Goal: Information Seeking & Learning: Learn about a topic

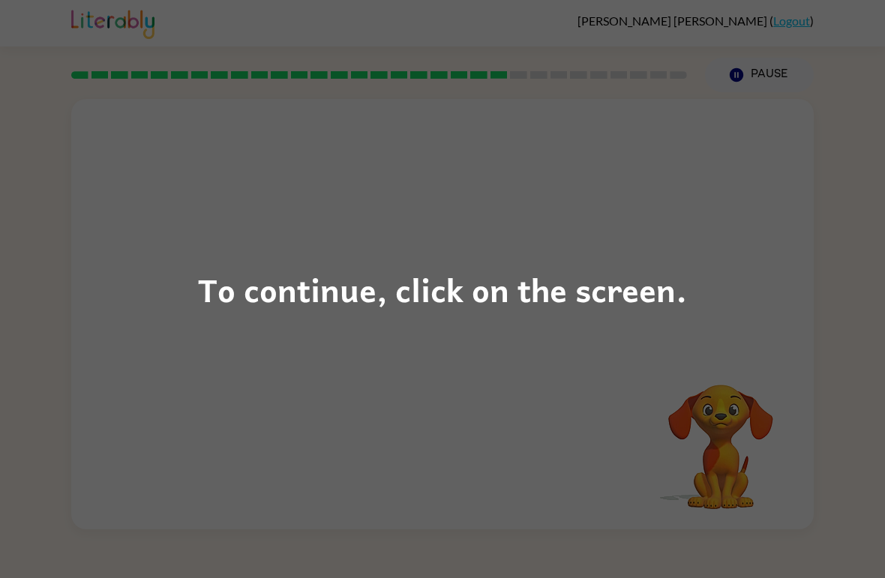
click at [578, 293] on div "To continue, click on the screen." at bounding box center [442, 289] width 489 height 51
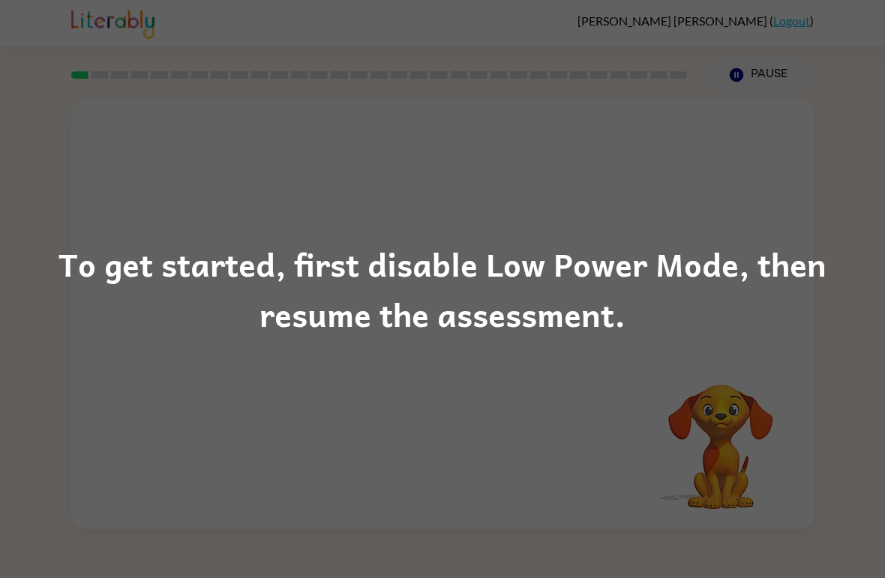
click at [675, 322] on div "To get started, first disable Low Power Mode, then resume the assessment." at bounding box center [442, 289] width 885 height 102
click at [472, 357] on div "To get started, first disable Low Power Mode, then resume the assessment." at bounding box center [442, 289] width 885 height 578
click at [416, 444] on div "To get started, first disable Low Power Mode, then resume the assessment." at bounding box center [442, 289] width 885 height 578
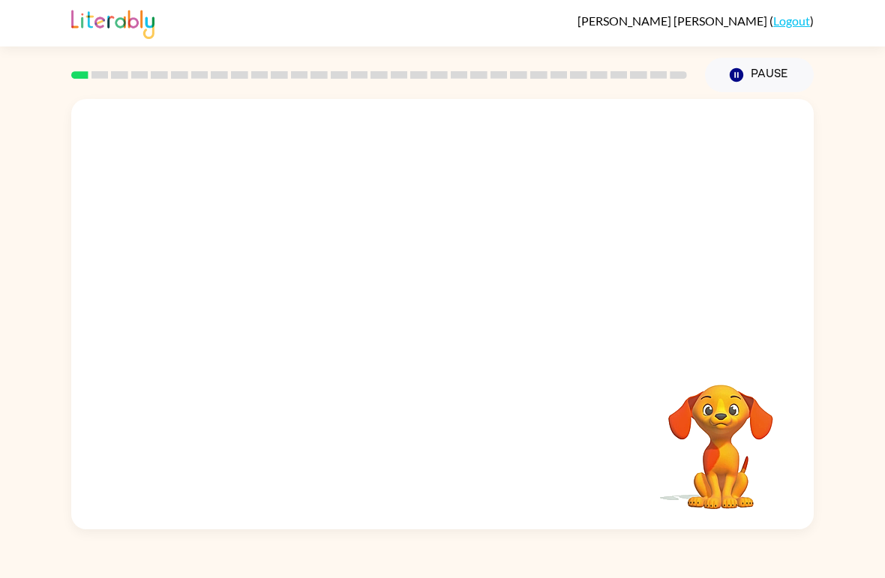
click at [594, 414] on div "Your browser must support playing .mp4 files to use Literably. Please try using…" at bounding box center [442, 314] width 742 height 430
click at [577, 424] on div "Your browser must support playing .mp4 files to use Literably. Please try using…" at bounding box center [442, 314] width 742 height 430
click at [88, 366] on div "Your browser must support playing .mp4 files to use Literably. Please try using…" at bounding box center [442, 314] width 742 height 430
click at [418, 329] on div at bounding box center [442, 322] width 96 height 55
click at [412, 325] on button "button" at bounding box center [442, 322] width 96 height 55
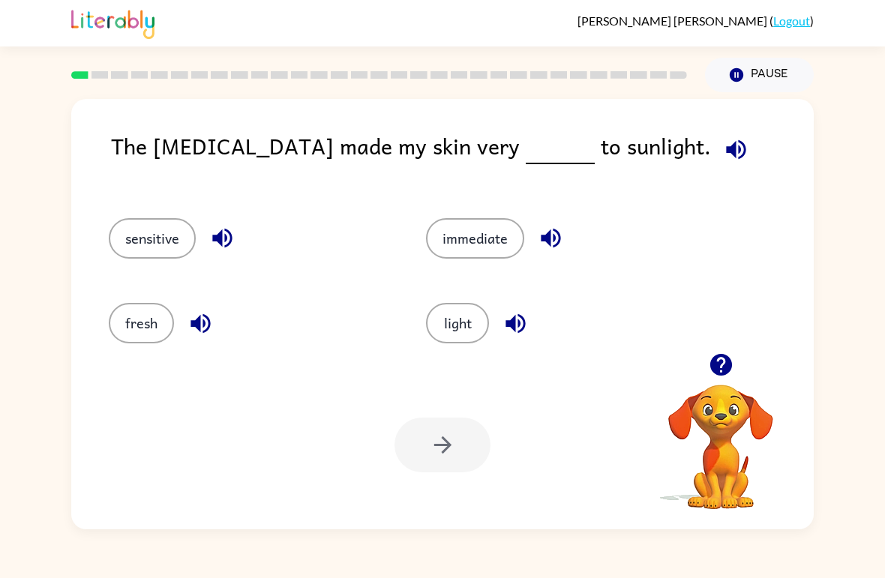
click at [130, 331] on button "fresh" at bounding box center [141, 323] width 65 height 40
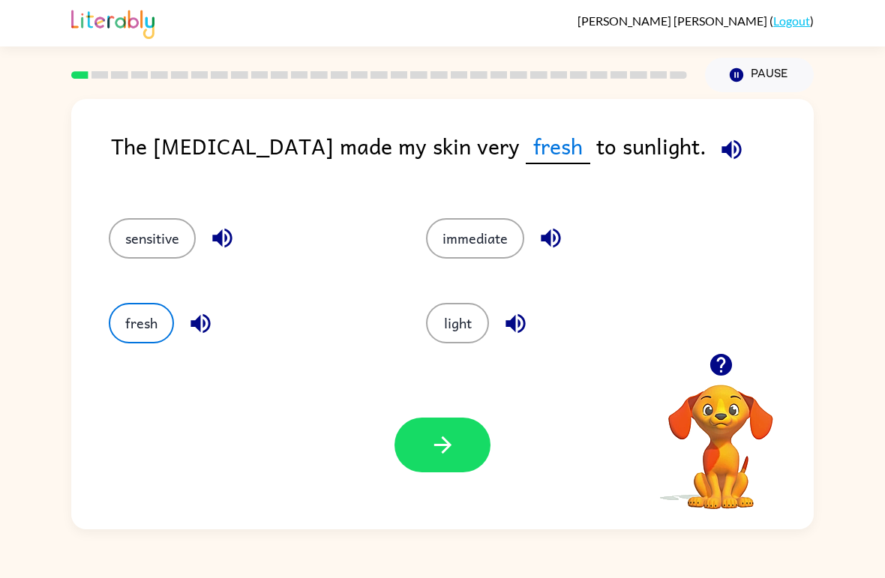
click at [450, 440] on icon "button" at bounding box center [443, 445] width 26 height 26
click at [451, 461] on div at bounding box center [442, 445] width 96 height 55
click at [130, 253] on button "sensitive" at bounding box center [152, 238] width 87 height 40
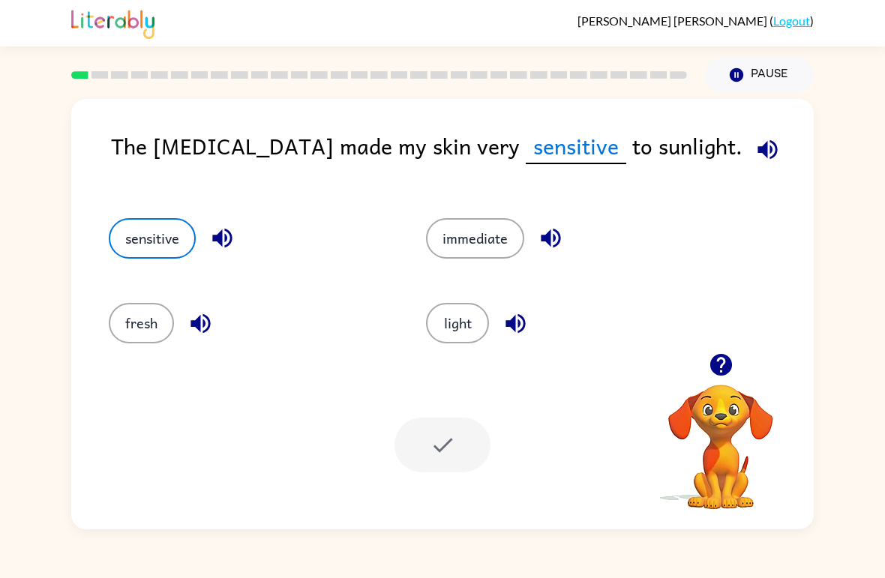
click at [141, 317] on button "fresh" at bounding box center [141, 323] width 65 height 40
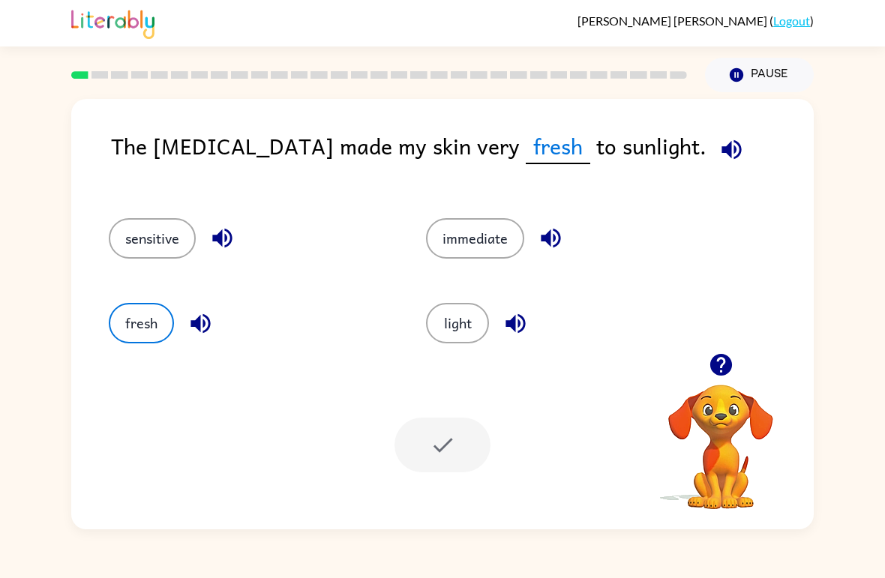
click at [455, 466] on div at bounding box center [442, 445] width 96 height 55
click at [454, 466] on div at bounding box center [442, 445] width 96 height 55
click at [721, 382] on button "button" at bounding box center [721, 365] width 38 height 38
click at [722, 385] on video "Your browser must support playing .mp4 files to use Literably. Please try using…" at bounding box center [721, 436] width 150 height 150
click at [724, 362] on video "Your browser must support playing .mp4 files to use Literably. Please try using…" at bounding box center [721, 436] width 150 height 150
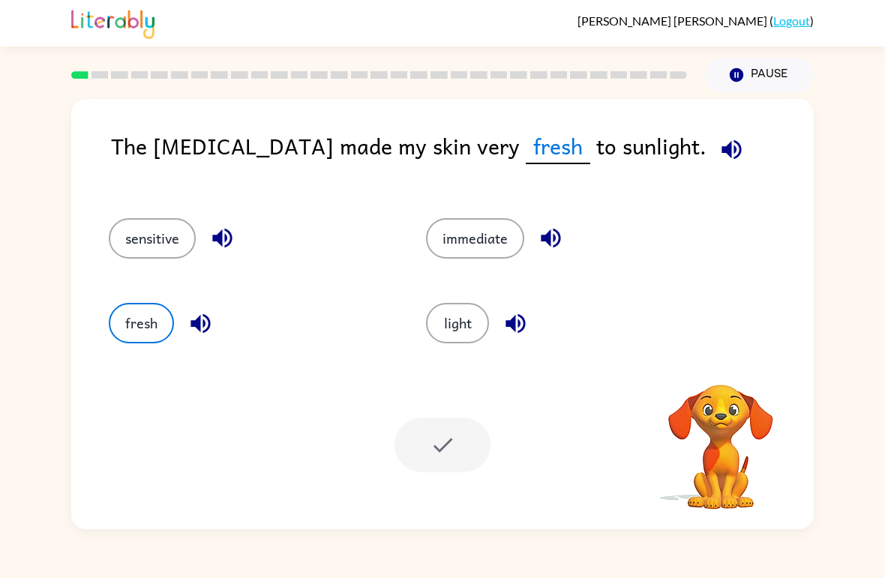
click at [718, 384] on video "Your browser must support playing .mp4 files to use Literably. Please try using…" at bounding box center [721, 436] width 150 height 150
click at [484, 305] on div "light" at bounding box center [567, 323] width 283 height 40
click at [471, 310] on button "light" at bounding box center [457, 323] width 63 height 40
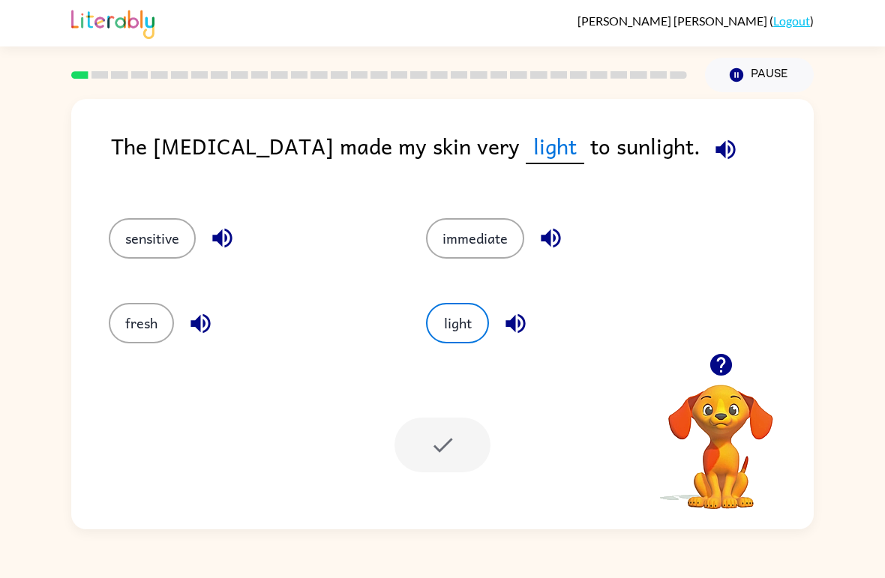
click at [712, 160] on icon "button" at bounding box center [725, 149] width 26 height 26
click at [509, 243] on button "immediate" at bounding box center [475, 238] width 98 height 40
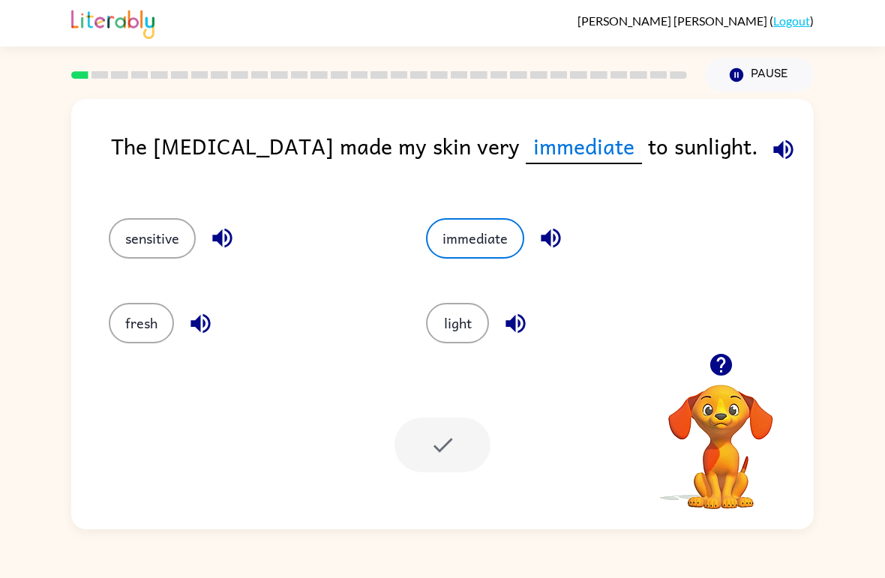
click at [474, 311] on button "light" at bounding box center [457, 323] width 63 height 40
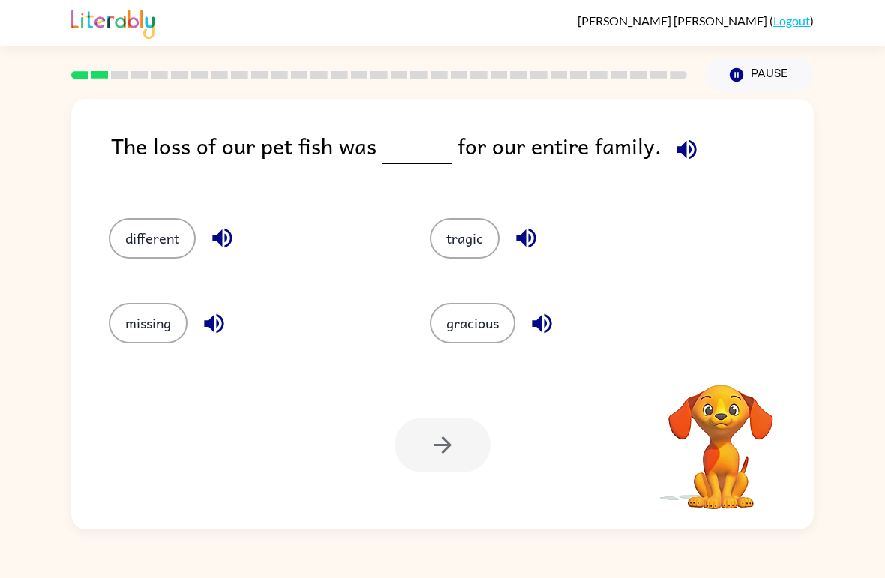
click at [135, 336] on button "missing" at bounding box center [148, 323] width 79 height 40
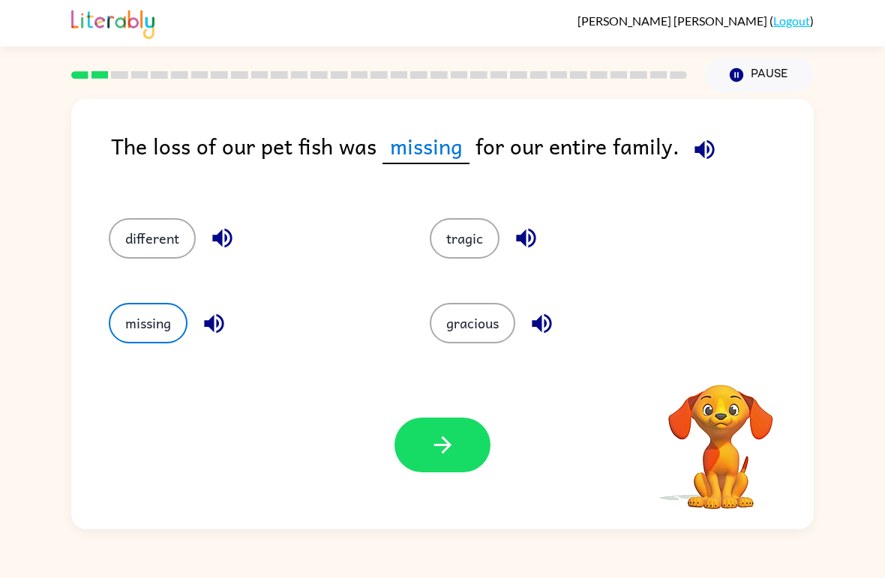
click at [117, 246] on button "different" at bounding box center [152, 238] width 87 height 40
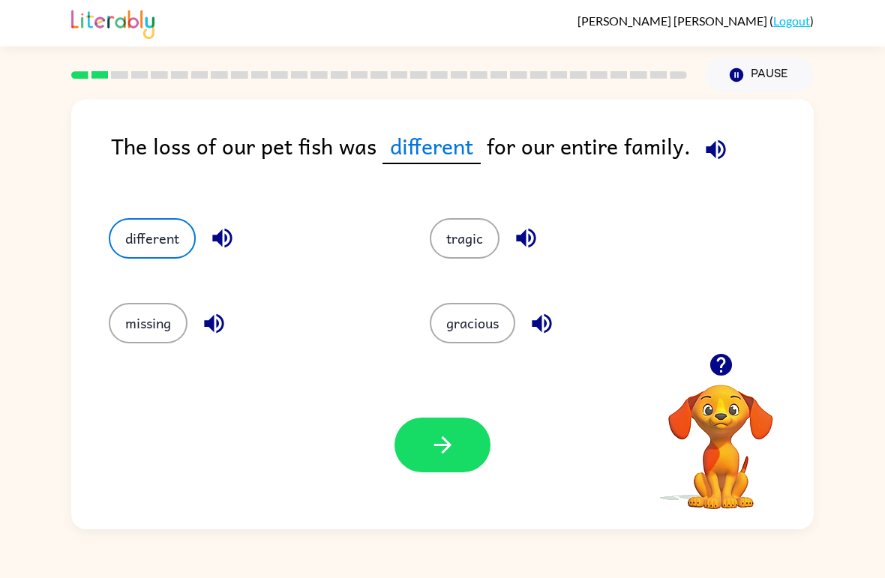
click at [487, 316] on button "gracious" at bounding box center [472, 323] width 85 height 40
click at [136, 325] on button "missing" at bounding box center [148, 323] width 79 height 40
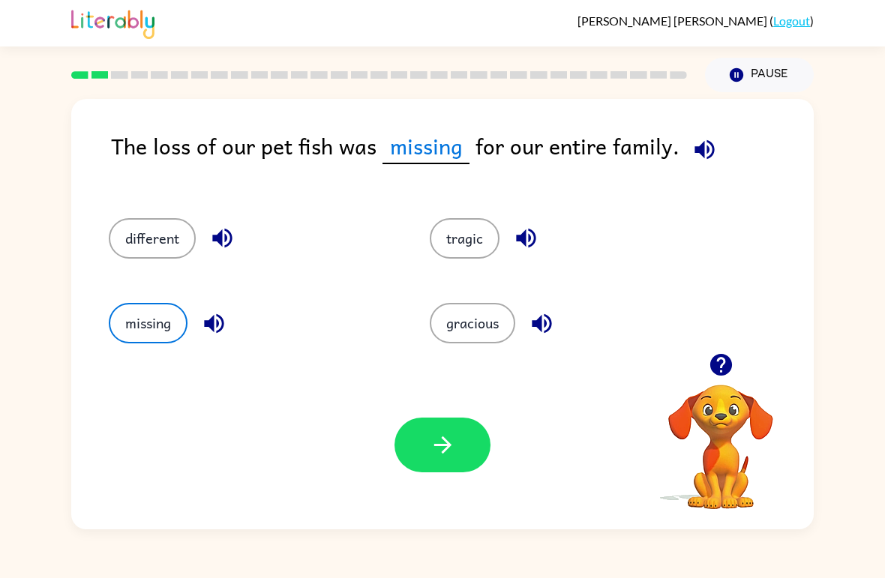
click at [482, 244] on button "tragic" at bounding box center [465, 238] width 70 height 40
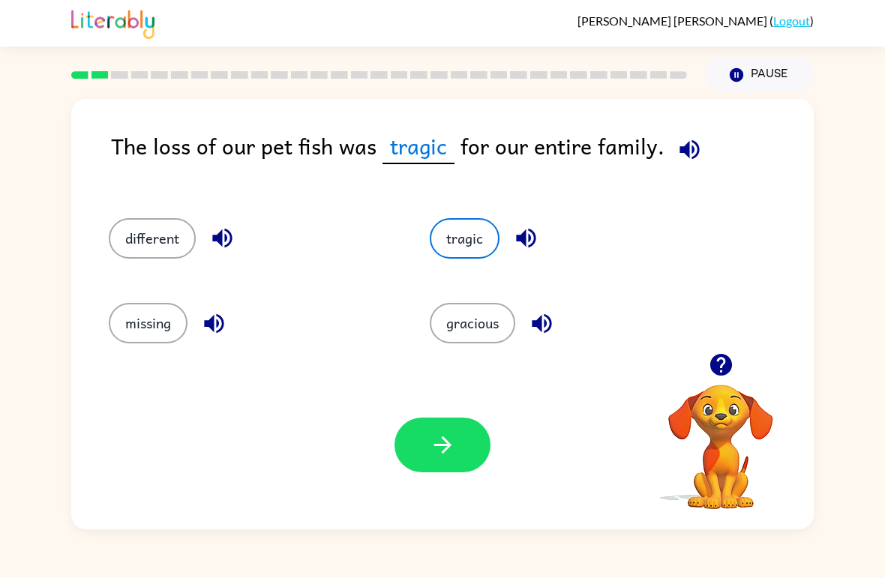
click at [473, 343] on button "gracious" at bounding box center [472, 323] width 85 height 40
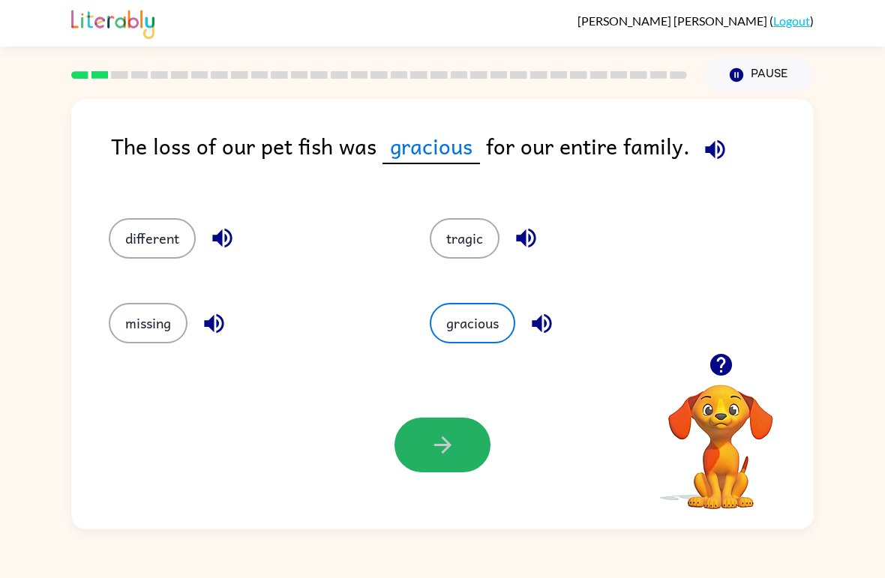
click at [439, 445] on icon "button" at bounding box center [443, 445] width 26 height 26
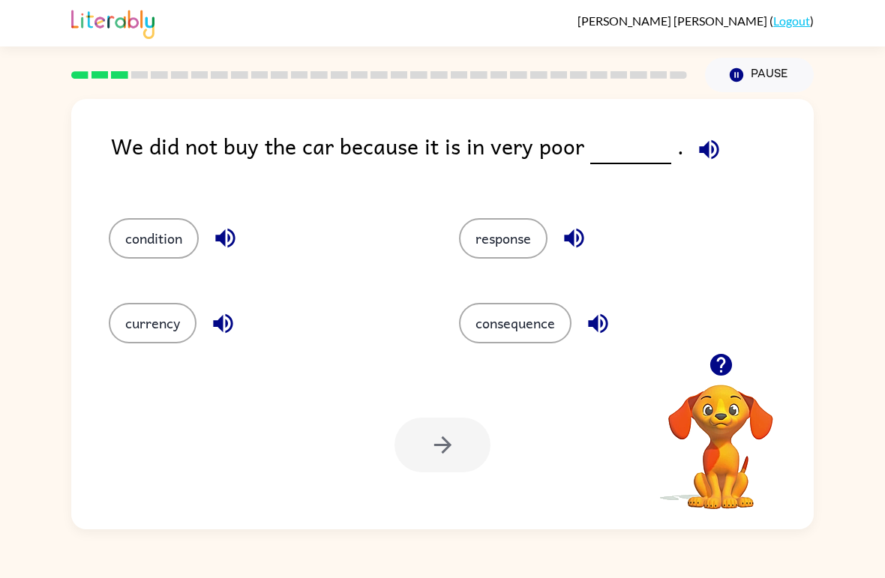
click at [708, 148] on icon "button" at bounding box center [708, 148] width 19 height 19
click at [517, 247] on button "response" at bounding box center [503, 238] width 88 height 40
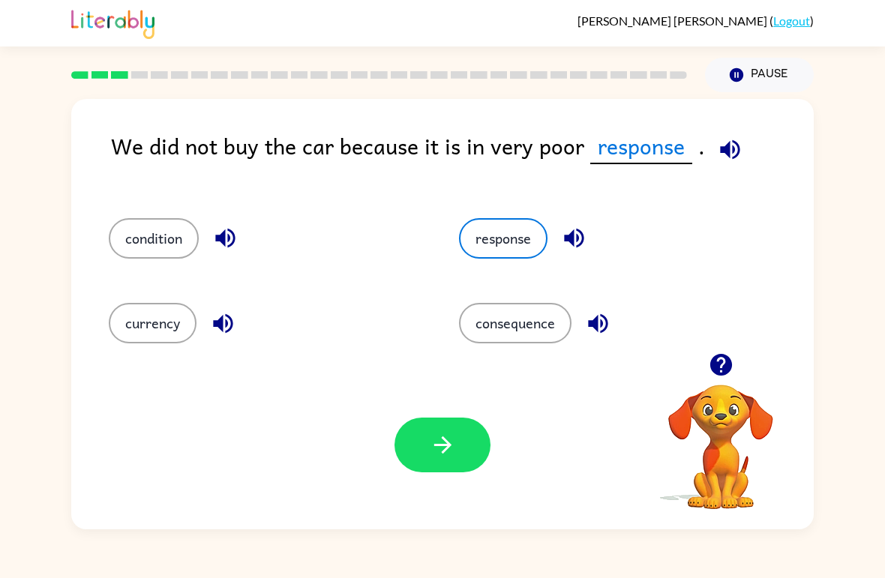
click at [133, 331] on button "currency" at bounding box center [153, 323] width 88 height 40
click at [421, 450] on button "button" at bounding box center [442, 445] width 96 height 55
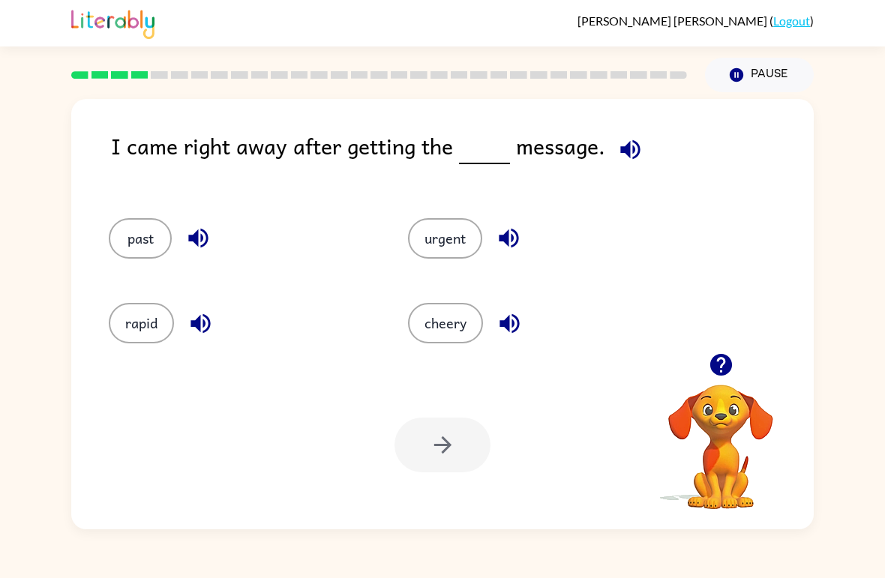
click at [616, 125] on div "I came right away after getting the message. past urgent rapid cheery Your brow…" at bounding box center [442, 314] width 742 height 430
click at [615, 124] on div "I came right away after getting the message. past urgent rapid cheery Your brow…" at bounding box center [442, 314] width 742 height 430
click at [628, 146] on icon "button" at bounding box center [630, 149] width 26 height 26
click at [124, 244] on button "past" at bounding box center [140, 238] width 63 height 40
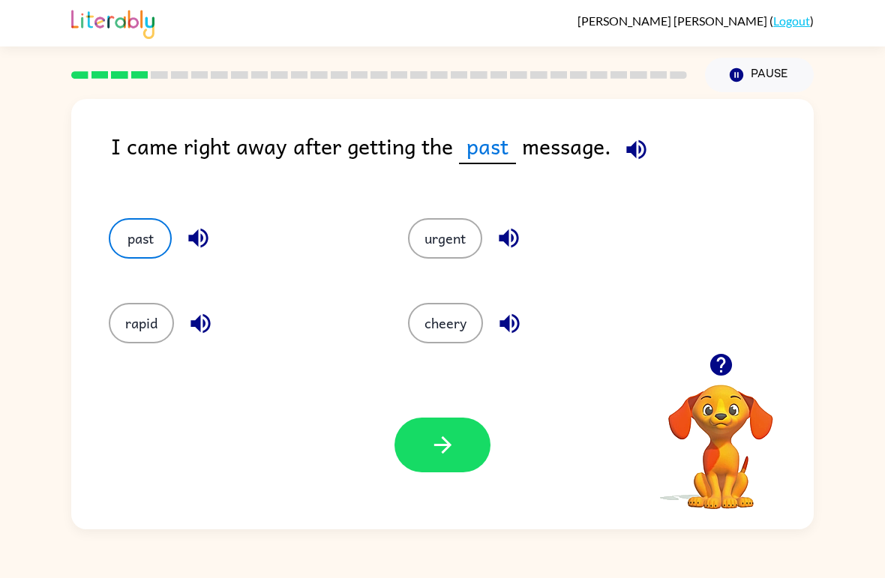
click at [456, 466] on button "button" at bounding box center [442, 445] width 96 height 55
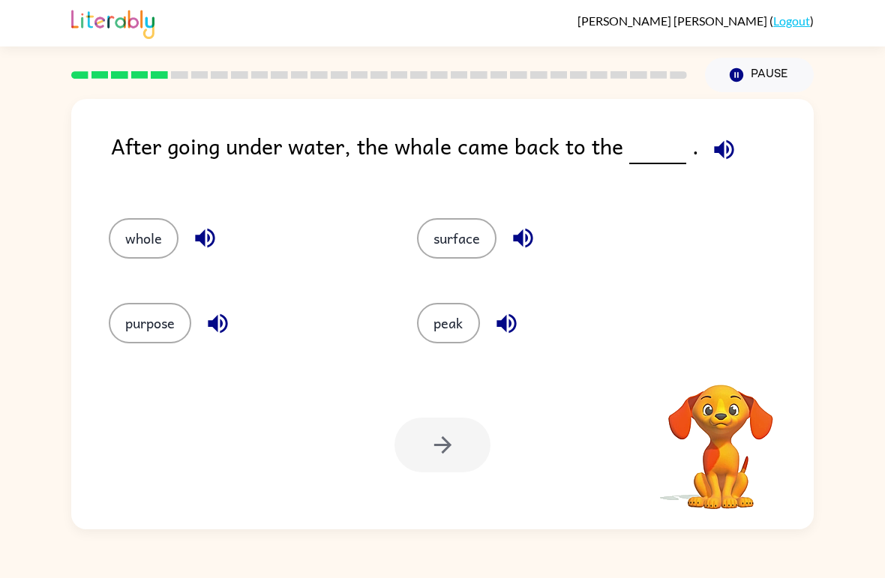
click at [720, 160] on icon "button" at bounding box center [724, 149] width 26 height 26
click at [724, 151] on icon "button" at bounding box center [724, 149] width 26 height 26
click at [724, 145] on icon "button" at bounding box center [723, 148] width 19 height 19
click at [733, 151] on button "button" at bounding box center [724, 149] width 38 height 38
click at [471, 234] on button "surface" at bounding box center [456, 238] width 79 height 40
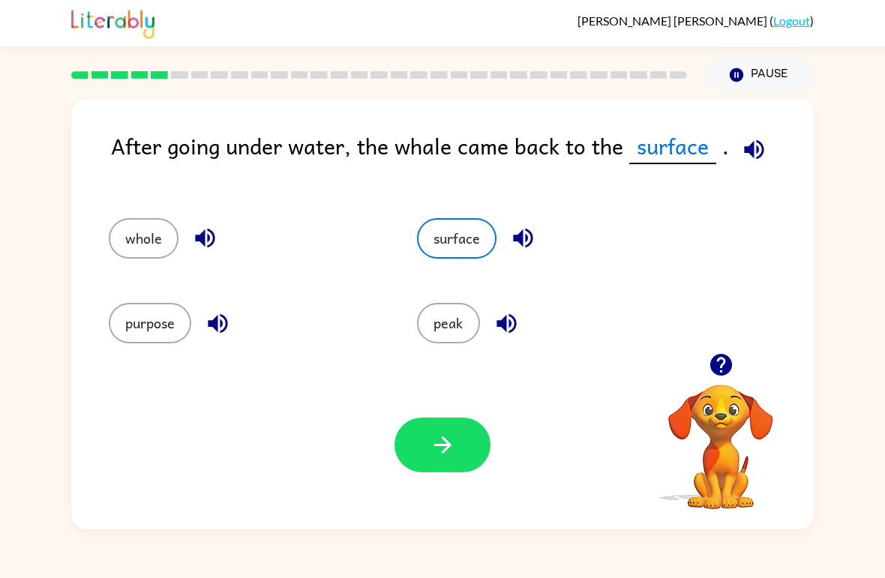
click at [447, 450] on icon "button" at bounding box center [441, 444] width 17 height 17
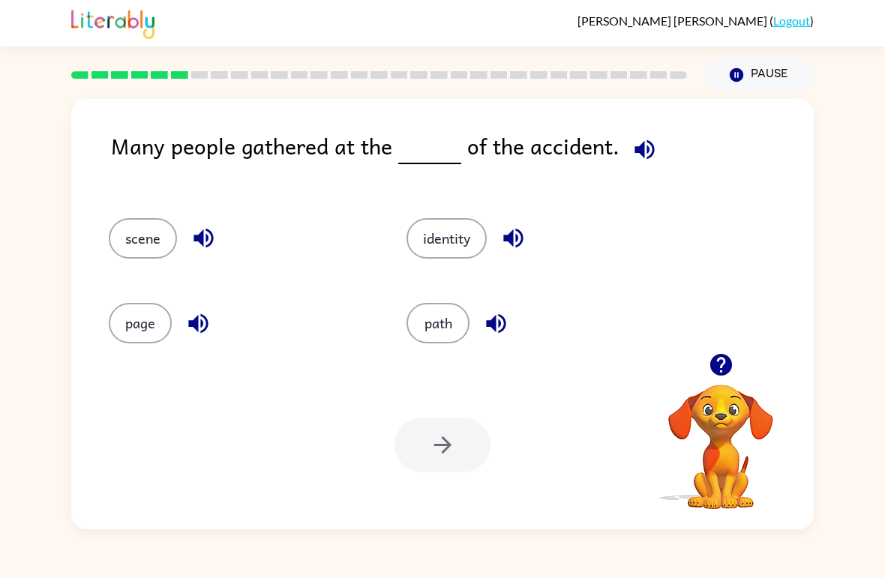
click at [644, 151] on icon "button" at bounding box center [644, 149] width 26 height 26
click at [133, 341] on button "page" at bounding box center [140, 323] width 63 height 40
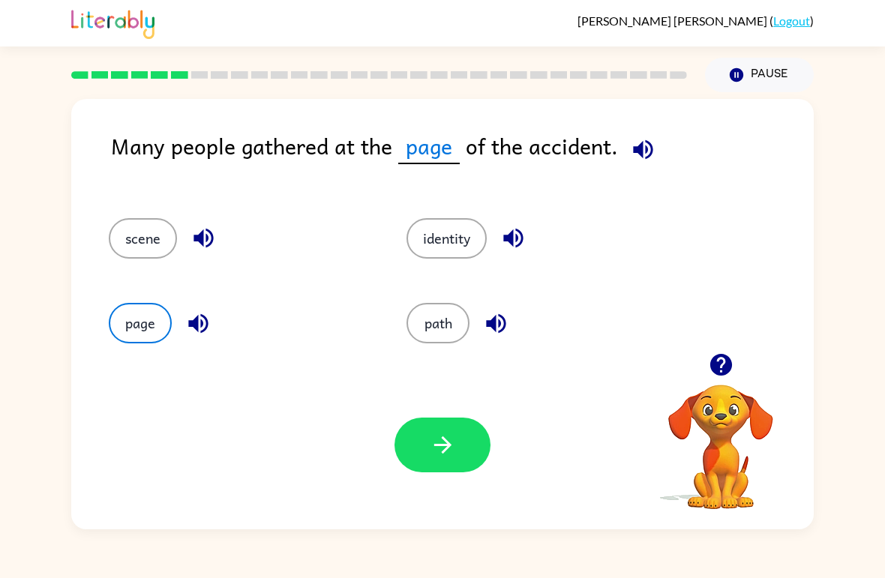
click at [463, 466] on button "button" at bounding box center [442, 445] width 96 height 55
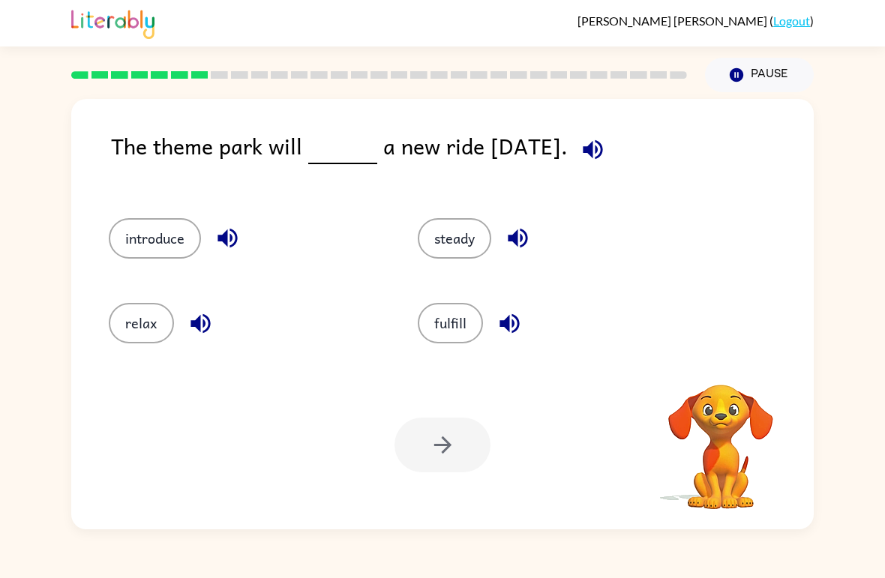
click at [602, 149] on icon "button" at bounding box center [592, 148] width 19 height 19
click at [606, 147] on icon "button" at bounding box center [593, 149] width 26 height 26
click at [606, 148] on icon "button" at bounding box center [593, 149] width 26 height 26
click at [596, 152] on icon "button" at bounding box center [593, 149] width 26 height 26
click at [459, 241] on button "steady" at bounding box center [454, 238] width 73 height 40
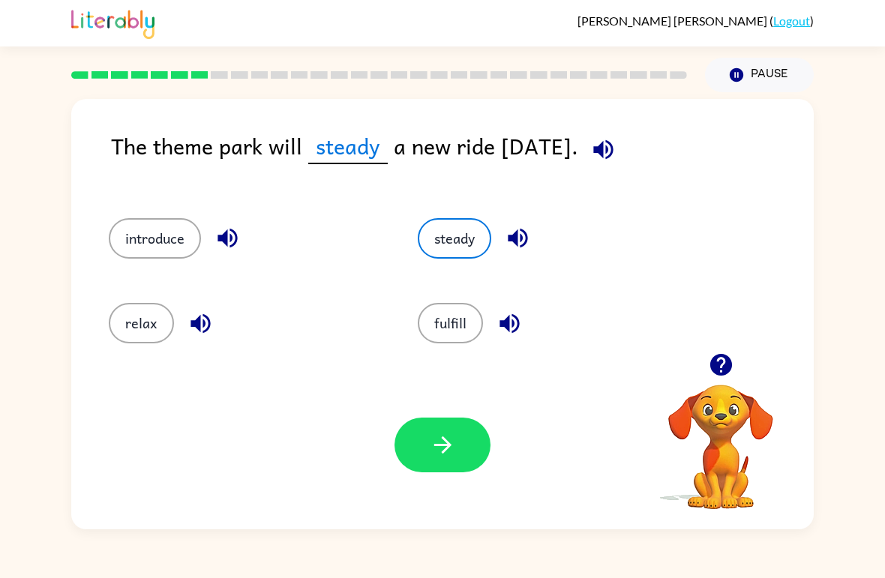
click at [412, 452] on button "button" at bounding box center [442, 445] width 96 height 55
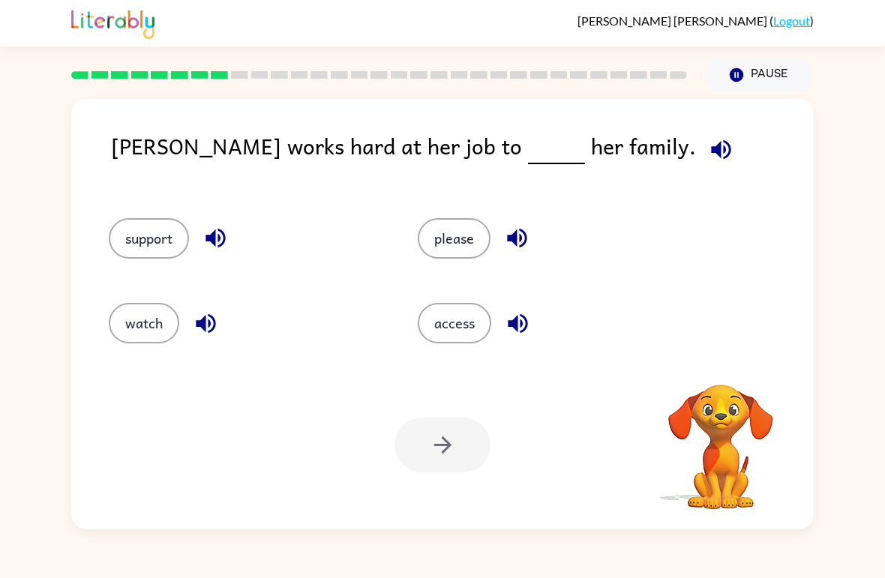
click at [708, 154] on icon "button" at bounding box center [721, 149] width 26 height 26
click at [711, 149] on icon "button" at bounding box center [720, 148] width 19 height 19
click at [702, 151] on button "button" at bounding box center [721, 149] width 38 height 38
click at [702, 149] on button "button" at bounding box center [721, 149] width 38 height 38
click at [708, 151] on icon "button" at bounding box center [721, 149] width 26 height 26
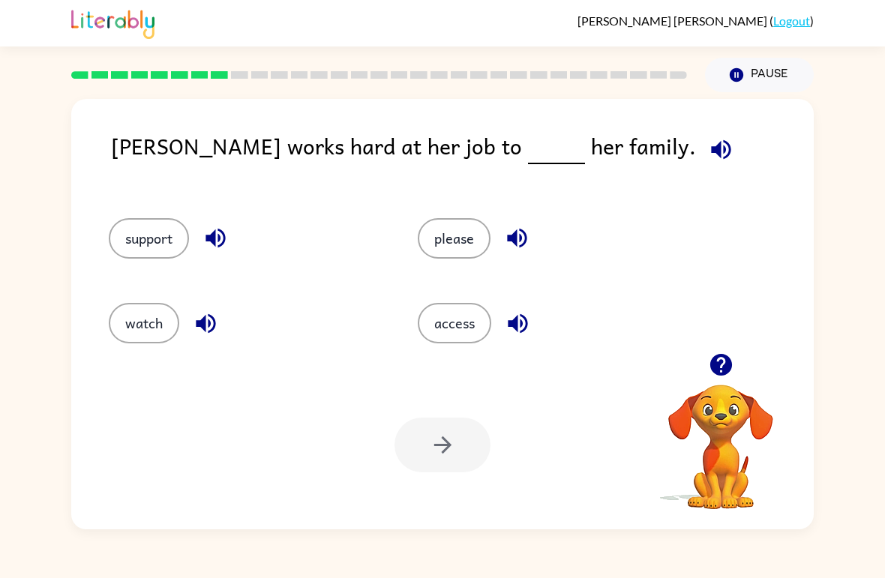
click at [711, 145] on icon "button" at bounding box center [720, 148] width 19 height 19
click at [130, 258] on button "support" at bounding box center [149, 238] width 80 height 40
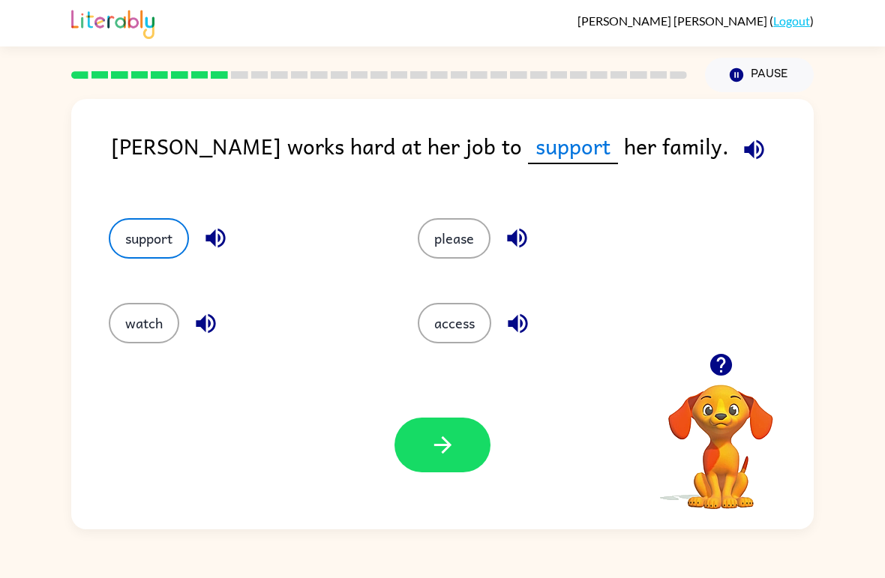
click at [445, 471] on button "button" at bounding box center [442, 445] width 96 height 55
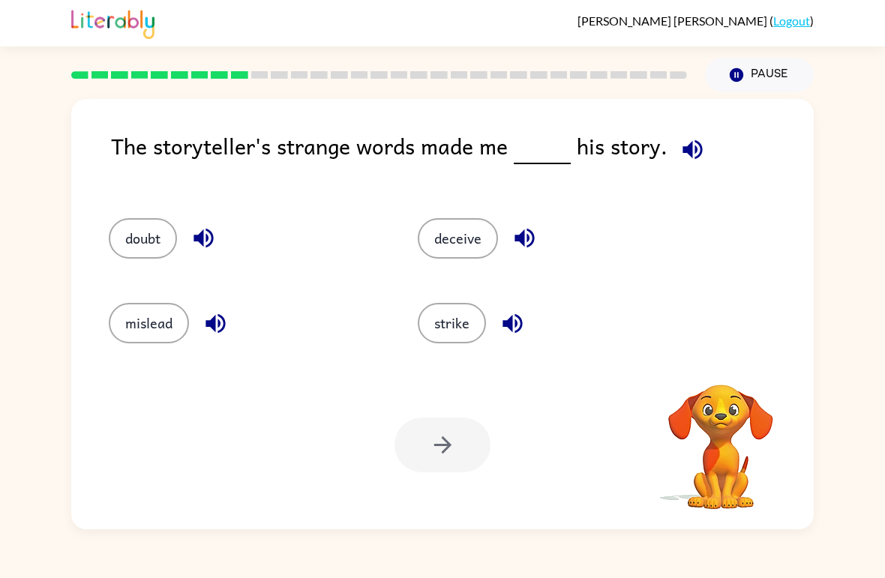
click at [694, 149] on icon "button" at bounding box center [692, 149] width 26 height 26
click at [694, 144] on icon "button" at bounding box center [691, 148] width 19 height 19
click at [698, 143] on icon "button" at bounding box center [692, 149] width 26 height 26
click at [700, 141] on icon "button" at bounding box center [692, 149] width 26 height 26
click at [457, 310] on button "strike" at bounding box center [452, 323] width 68 height 40
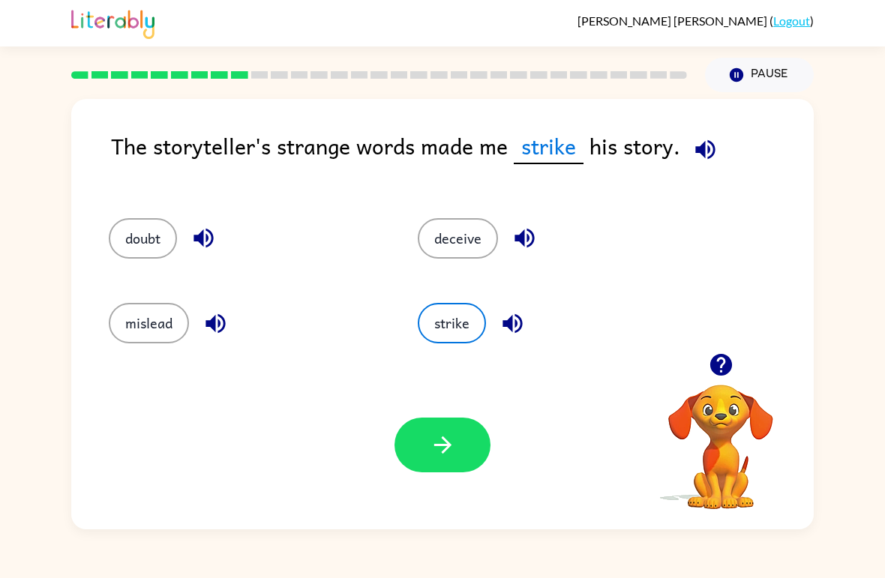
click at [451, 447] on icon "button" at bounding box center [443, 445] width 26 height 26
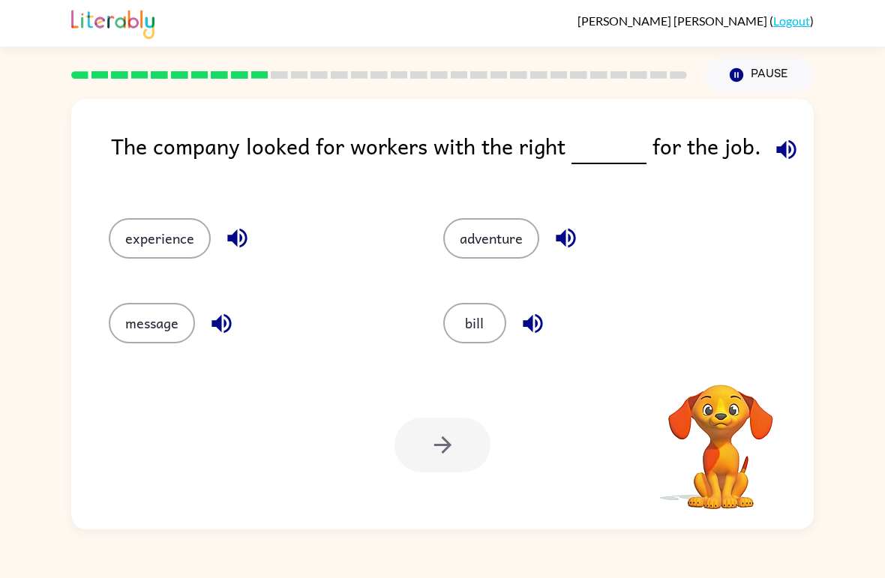
click at [788, 150] on icon "button" at bounding box center [785, 148] width 19 height 19
click at [781, 148] on icon "button" at bounding box center [786, 149] width 26 height 26
click at [780, 153] on icon "button" at bounding box center [786, 149] width 26 height 26
click at [786, 152] on icon "button" at bounding box center [786, 149] width 26 height 26
click at [789, 156] on icon "button" at bounding box center [786, 149] width 26 height 26
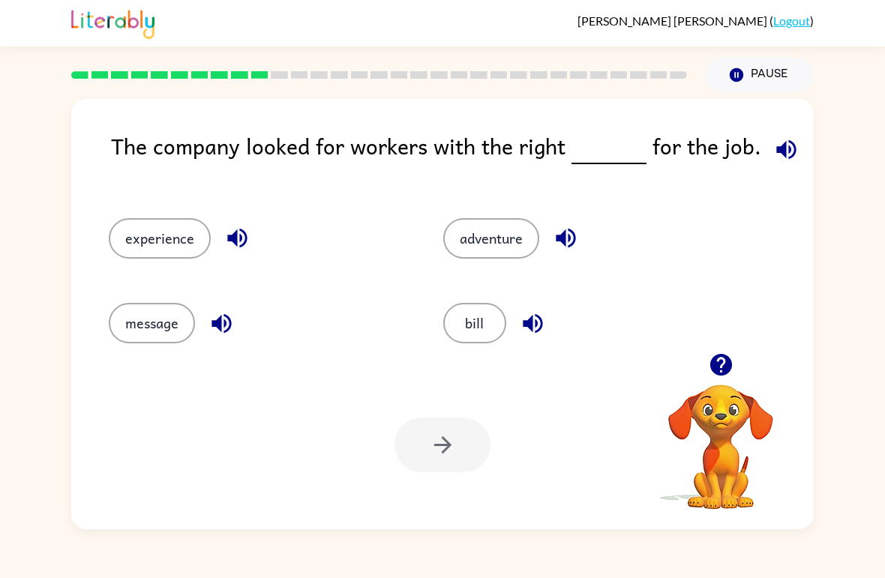
click at [793, 138] on button "button" at bounding box center [786, 149] width 38 height 38
click at [152, 335] on button "message" at bounding box center [152, 323] width 86 height 40
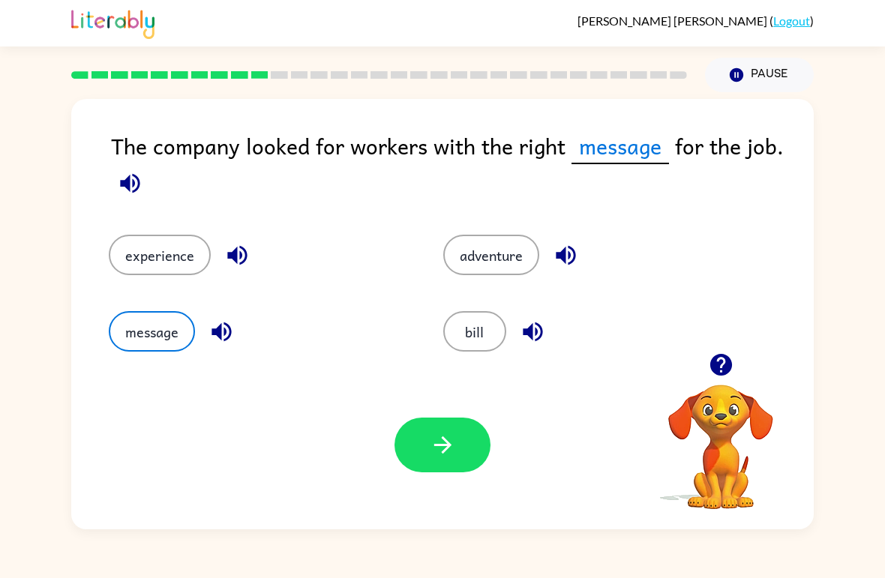
click at [448, 451] on icon "button" at bounding box center [443, 445] width 26 height 26
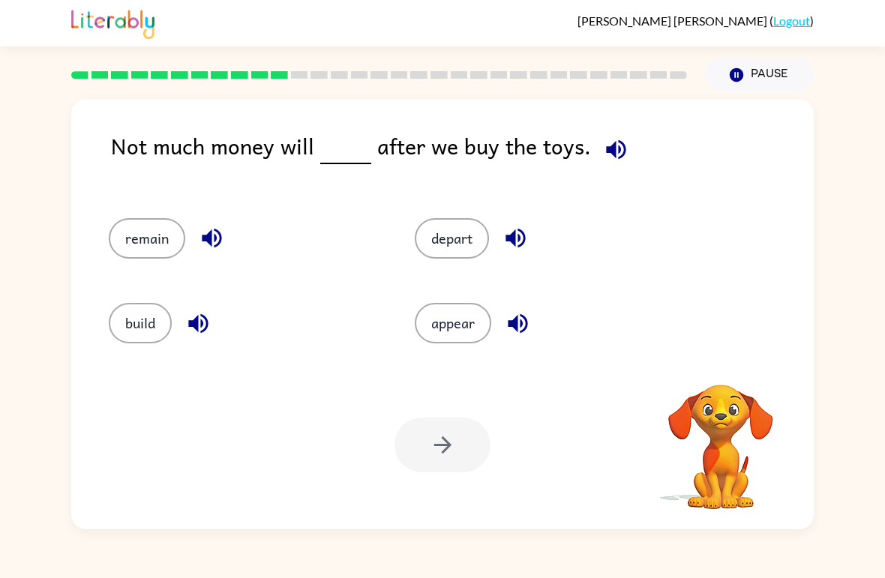
click at [611, 168] on button "button" at bounding box center [616, 149] width 38 height 38
click at [128, 238] on button "remain" at bounding box center [147, 238] width 76 height 40
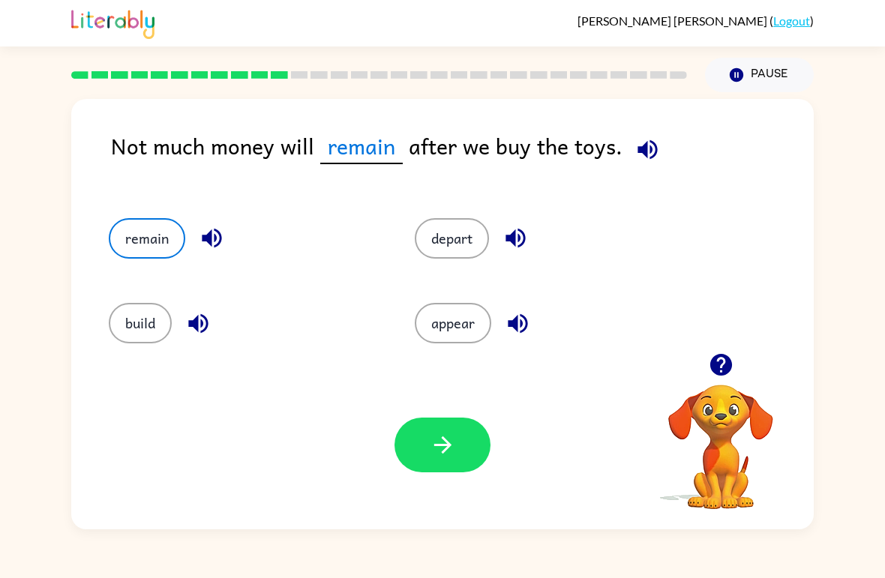
click at [456, 462] on button "button" at bounding box center [442, 445] width 96 height 55
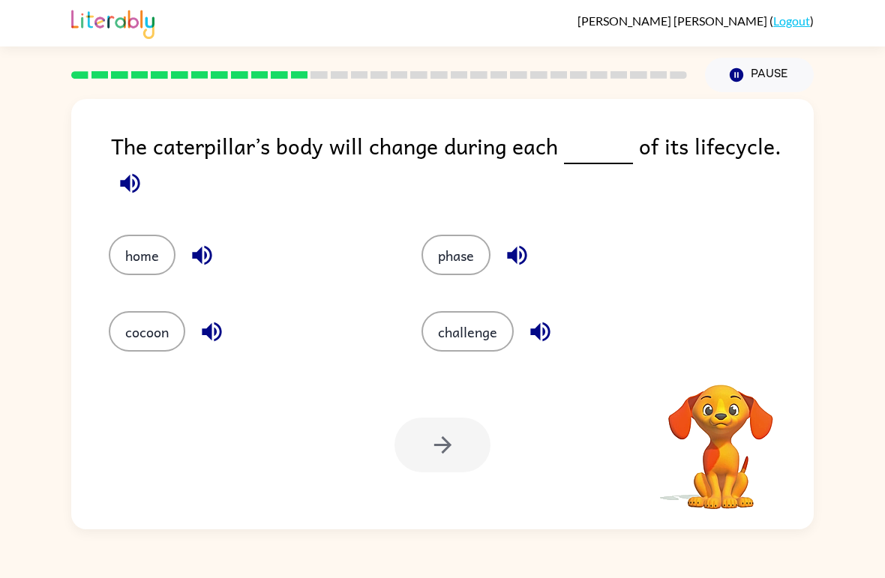
click at [130, 200] on button "button" at bounding box center [130, 183] width 38 height 38
click at [485, 232] on div "phase" at bounding box center [549, 244] width 313 height 76
click at [456, 271] on button "phase" at bounding box center [455, 255] width 69 height 40
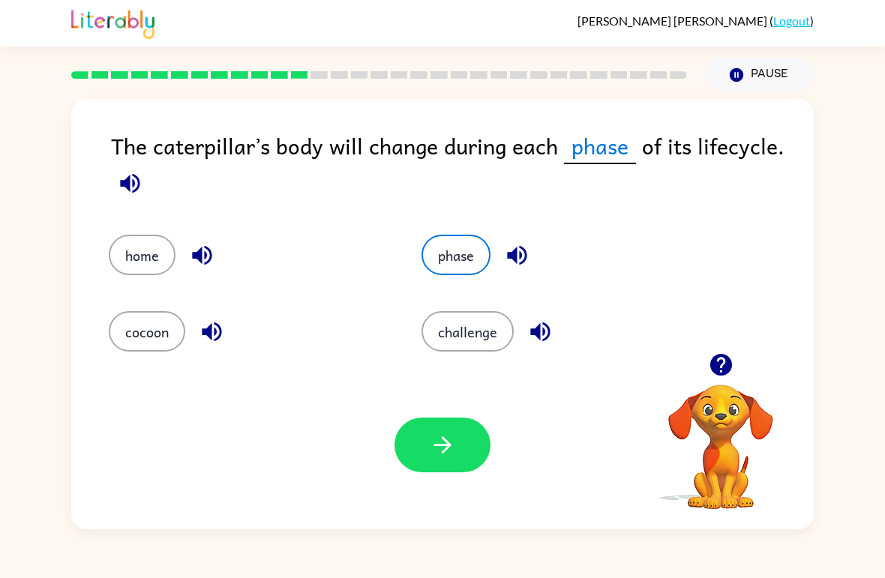
click at [454, 439] on icon "button" at bounding box center [443, 445] width 26 height 26
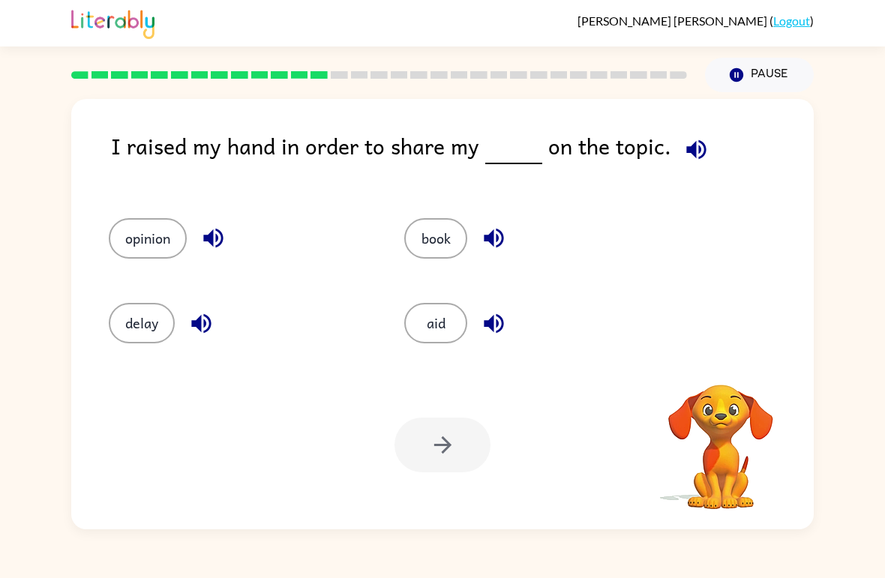
click at [692, 147] on icon "button" at bounding box center [696, 149] width 26 height 26
click at [146, 268] on div "opinion" at bounding box center [227, 232] width 295 height 85
click at [130, 249] on button "opinion" at bounding box center [148, 238] width 78 height 40
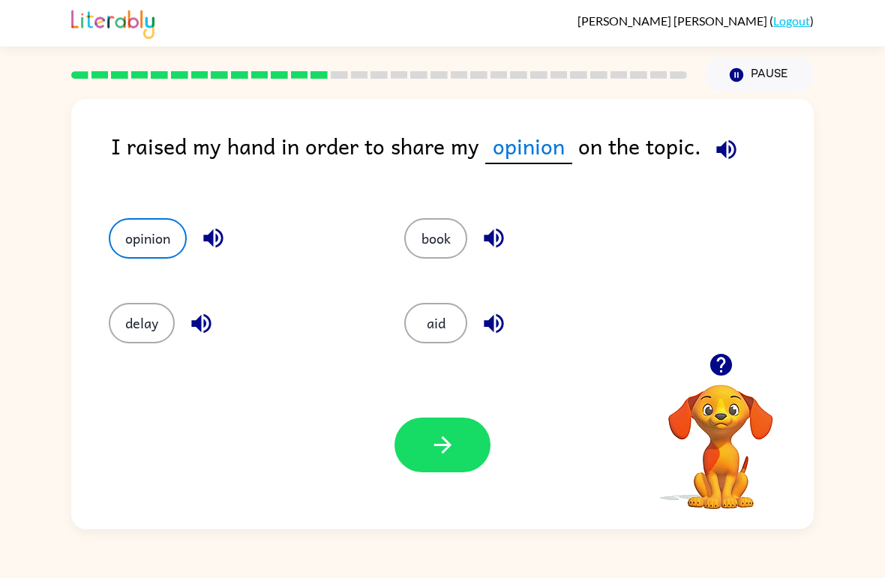
click at [469, 441] on button "button" at bounding box center [442, 445] width 96 height 55
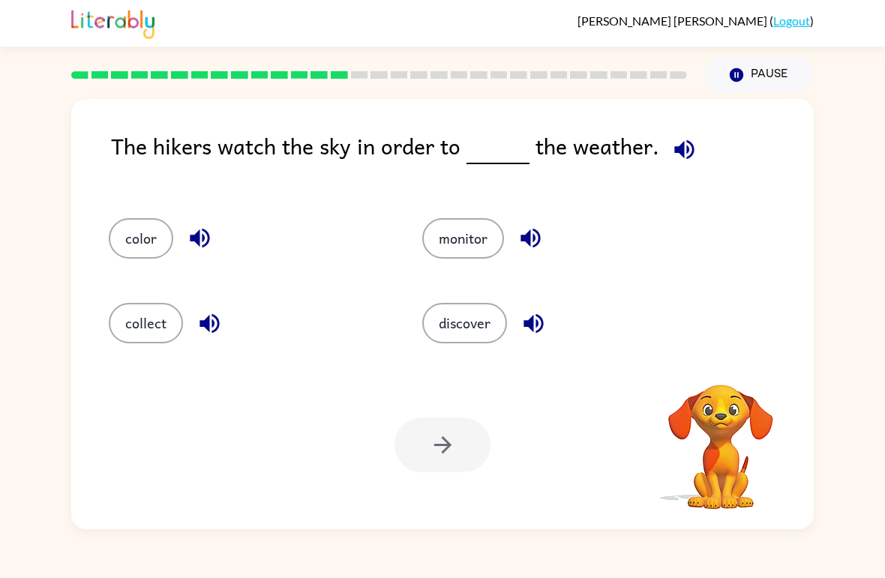
click at [688, 150] on icon "button" at bounding box center [683, 148] width 19 height 19
click at [484, 226] on button "monitor" at bounding box center [463, 238] width 82 height 40
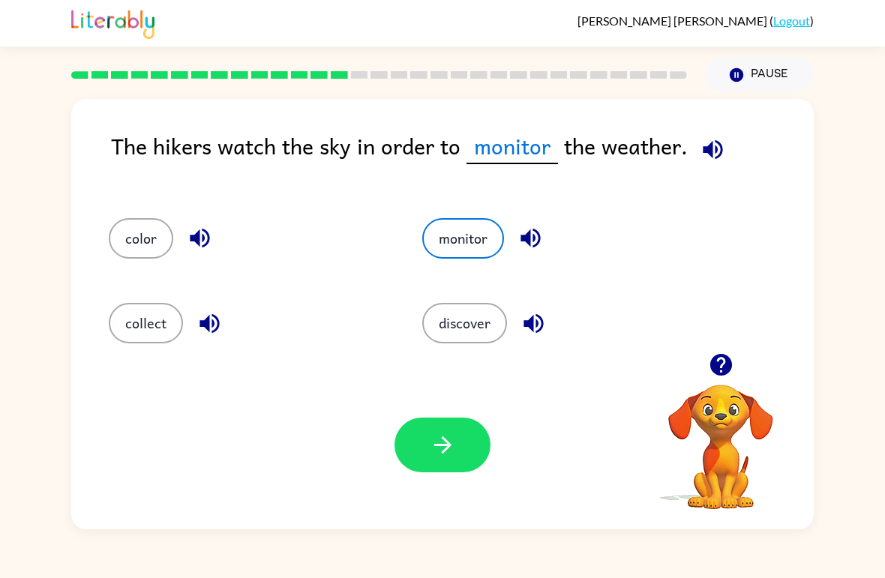
click at [448, 472] on button "button" at bounding box center [442, 445] width 96 height 55
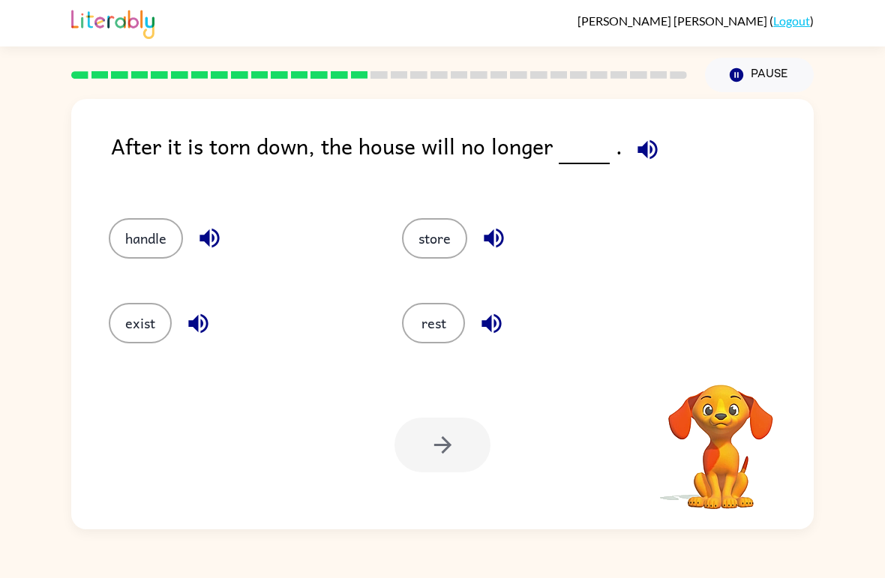
click at [646, 145] on icon "button" at bounding box center [647, 149] width 26 height 26
click at [634, 153] on icon "button" at bounding box center [647, 149] width 26 height 26
click at [121, 326] on button "exist" at bounding box center [140, 323] width 63 height 40
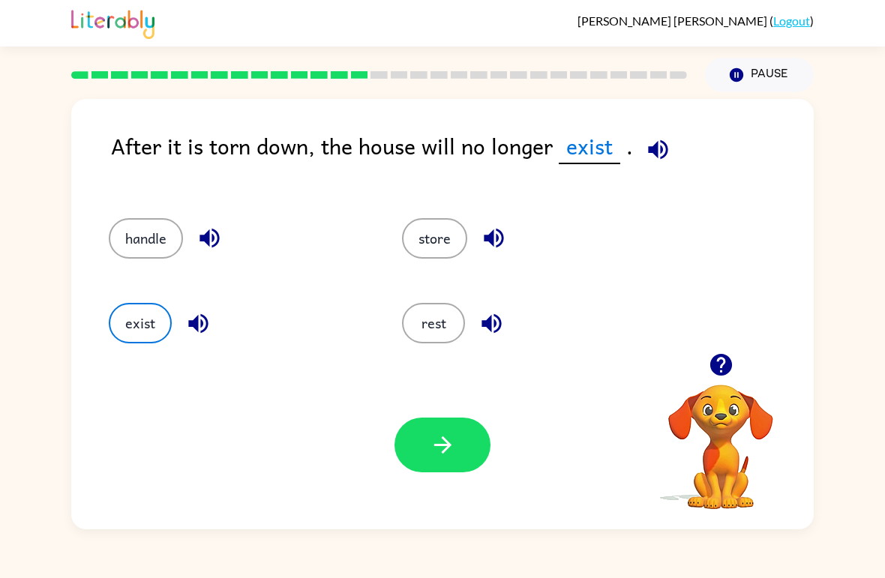
click at [121, 325] on button "exist" at bounding box center [140, 323] width 63 height 40
click at [119, 320] on button "exist" at bounding box center [140, 323] width 63 height 40
click at [474, 466] on button "button" at bounding box center [442, 445] width 96 height 55
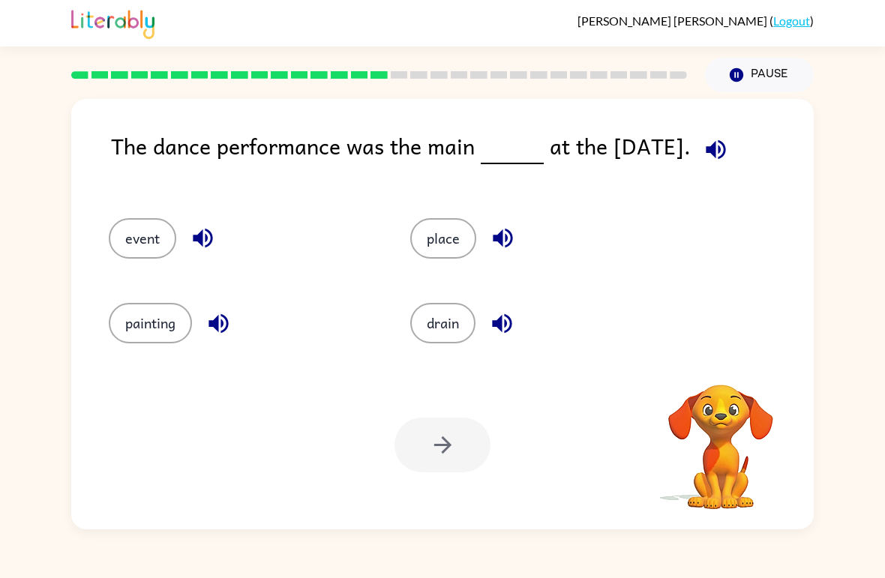
click at [721, 142] on icon "button" at bounding box center [715, 148] width 19 height 19
click at [142, 255] on button "event" at bounding box center [142, 238] width 67 height 40
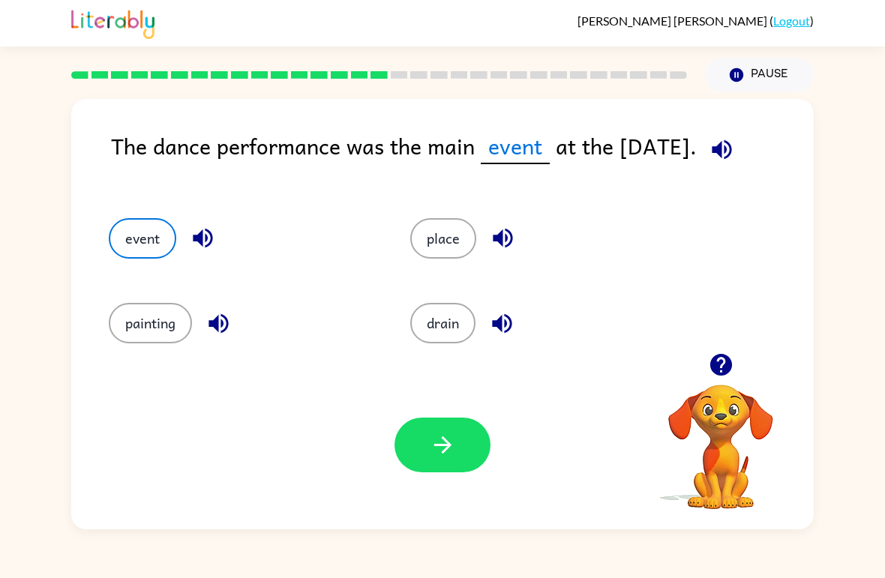
click at [459, 450] on button "button" at bounding box center [442, 445] width 96 height 55
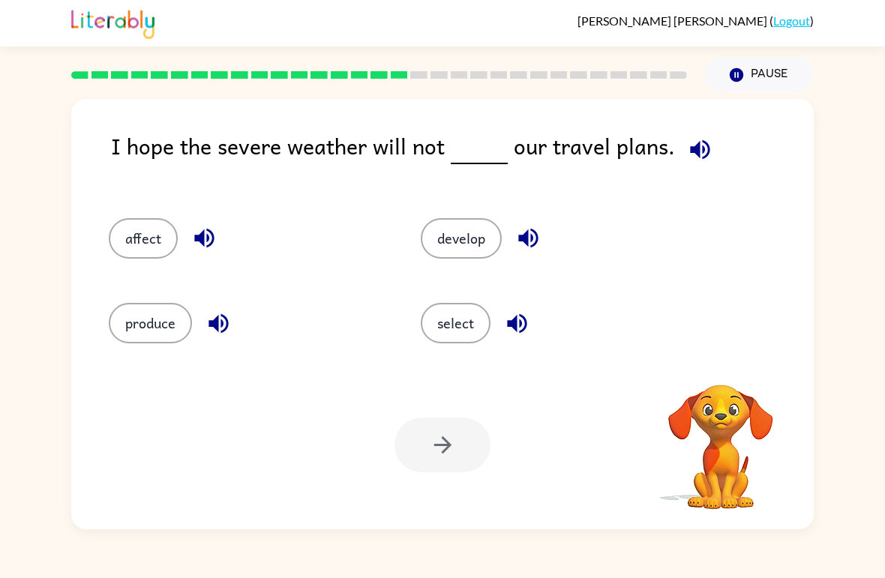
click at [703, 142] on icon "button" at bounding box center [700, 149] width 26 height 26
click at [133, 329] on button "produce" at bounding box center [150, 323] width 83 height 40
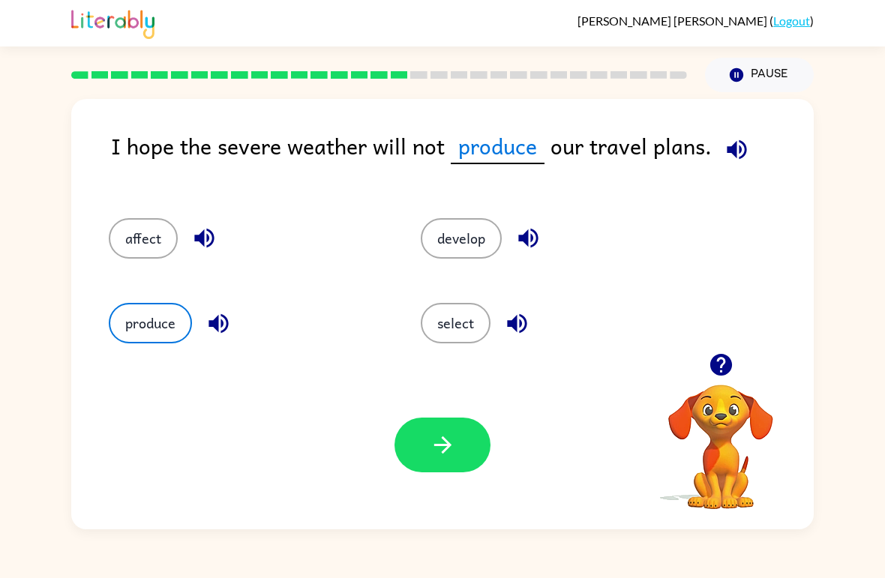
click at [466, 454] on button "button" at bounding box center [442, 445] width 96 height 55
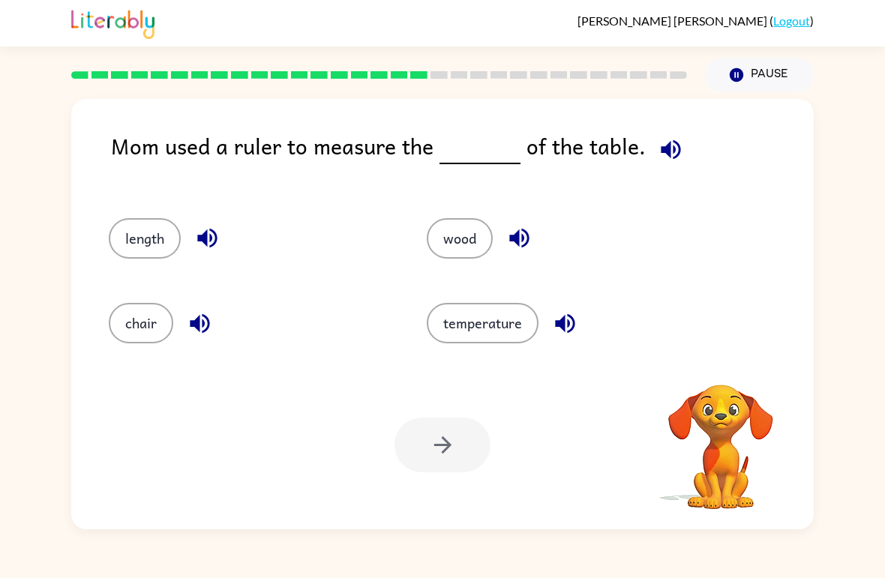
click at [681, 149] on button "button" at bounding box center [671, 149] width 38 height 38
click at [139, 229] on button "length" at bounding box center [145, 238] width 72 height 40
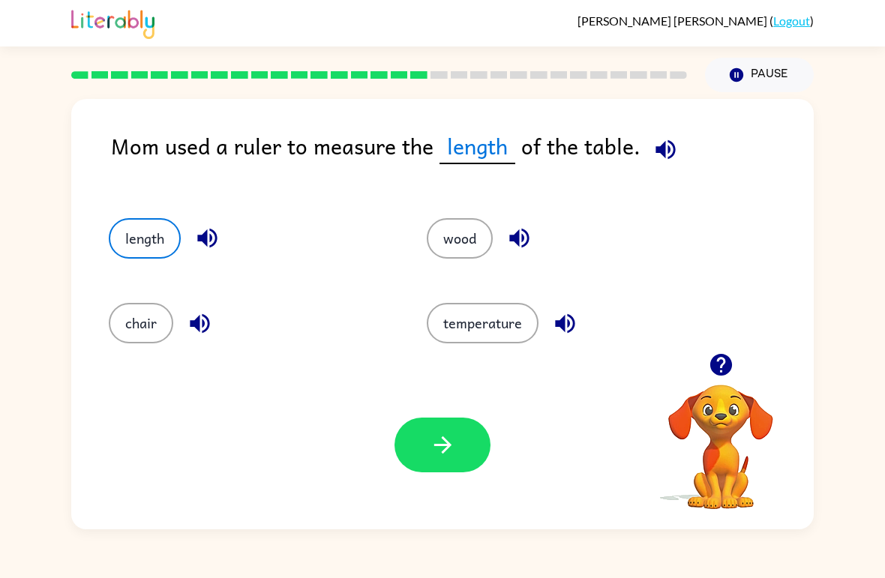
click at [464, 440] on button "button" at bounding box center [442, 445] width 96 height 55
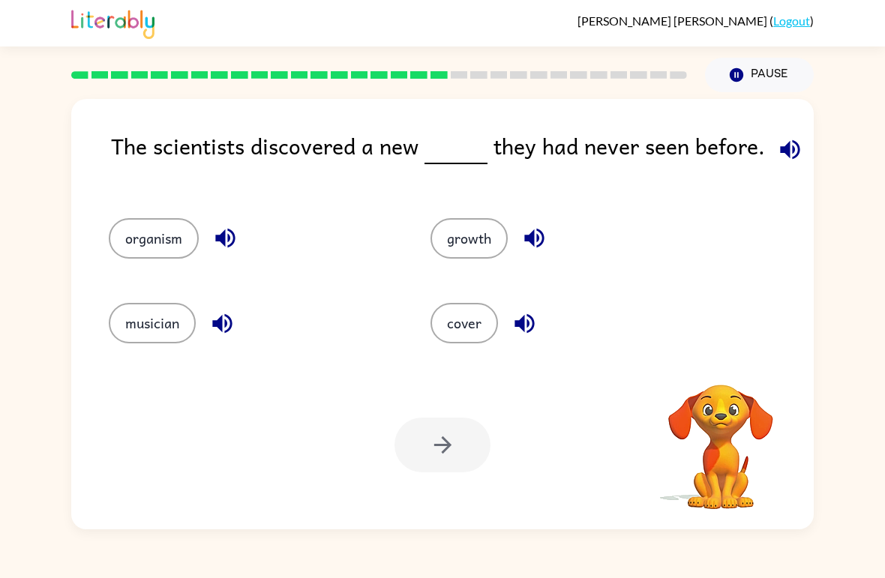
click at [787, 149] on icon "button" at bounding box center [789, 148] width 19 height 19
click at [490, 246] on button "growth" at bounding box center [468, 238] width 77 height 40
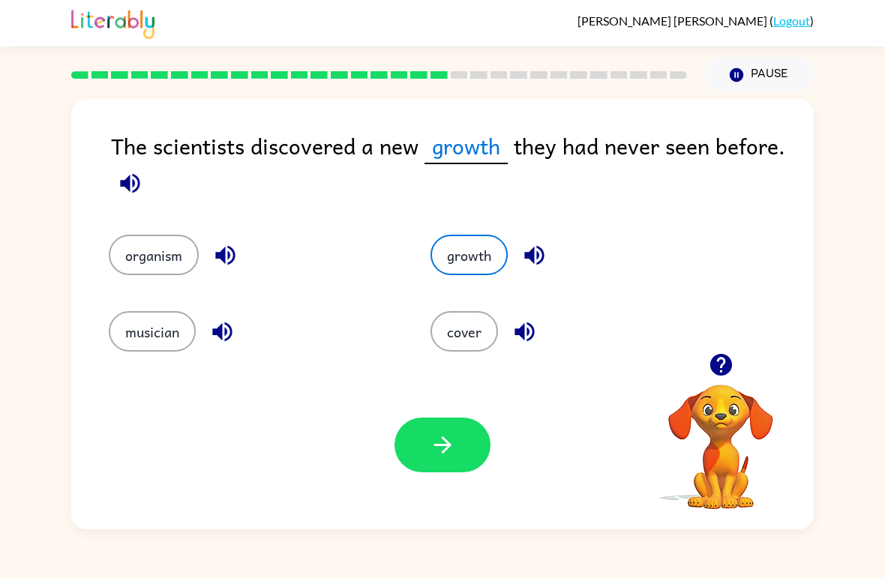
click at [452, 469] on button "button" at bounding box center [442, 445] width 96 height 55
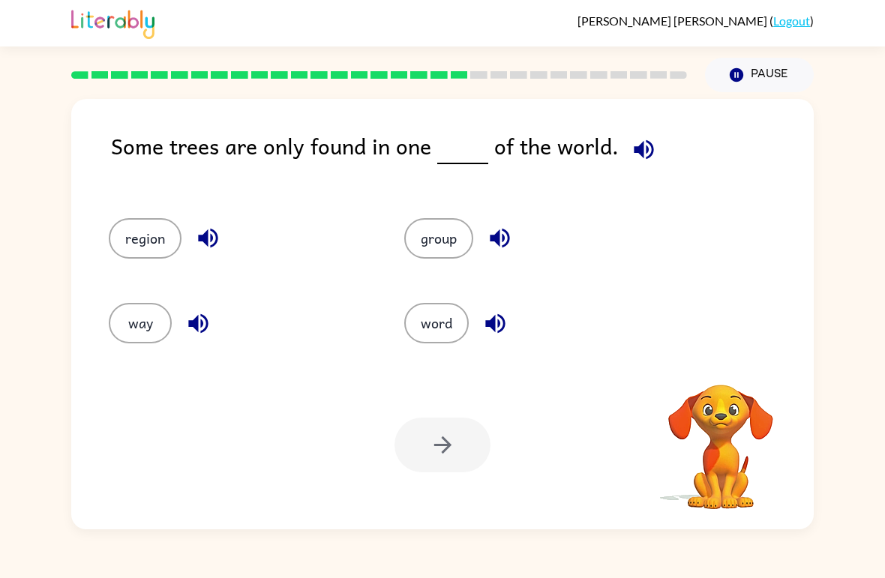
click at [640, 159] on icon "button" at bounding box center [643, 148] width 19 height 19
click at [145, 311] on button "way" at bounding box center [140, 323] width 63 height 40
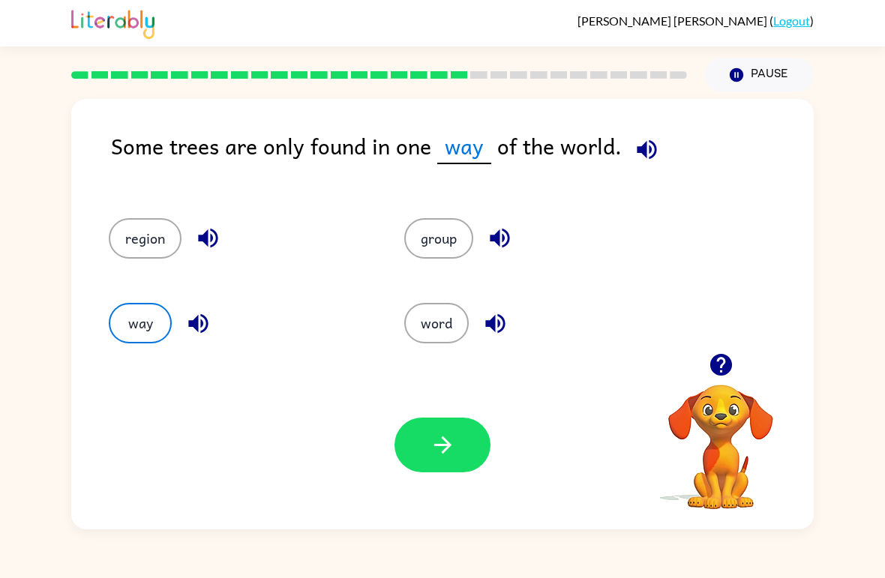
click at [154, 241] on button "region" at bounding box center [145, 238] width 73 height 40
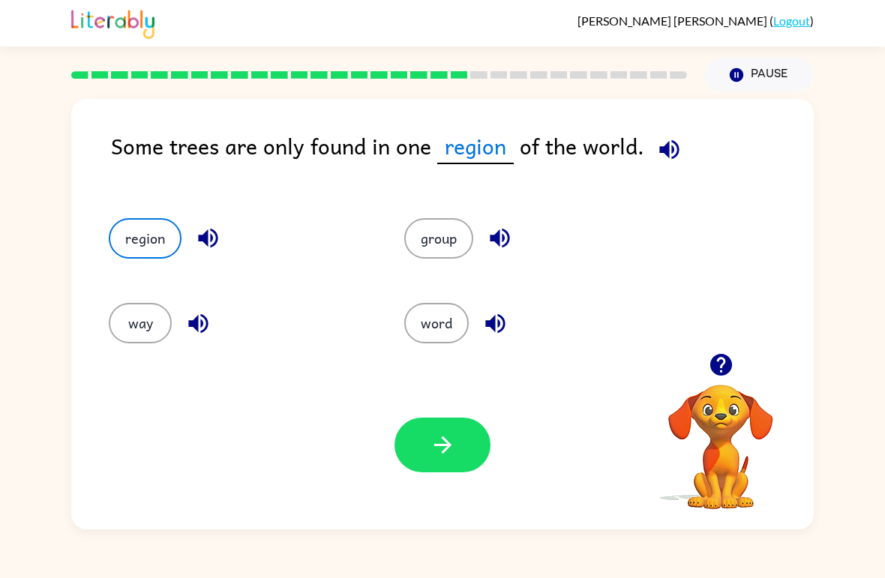
click at [445, 449] on icon "button" at bounding box center [443, 445] width 26 height 26
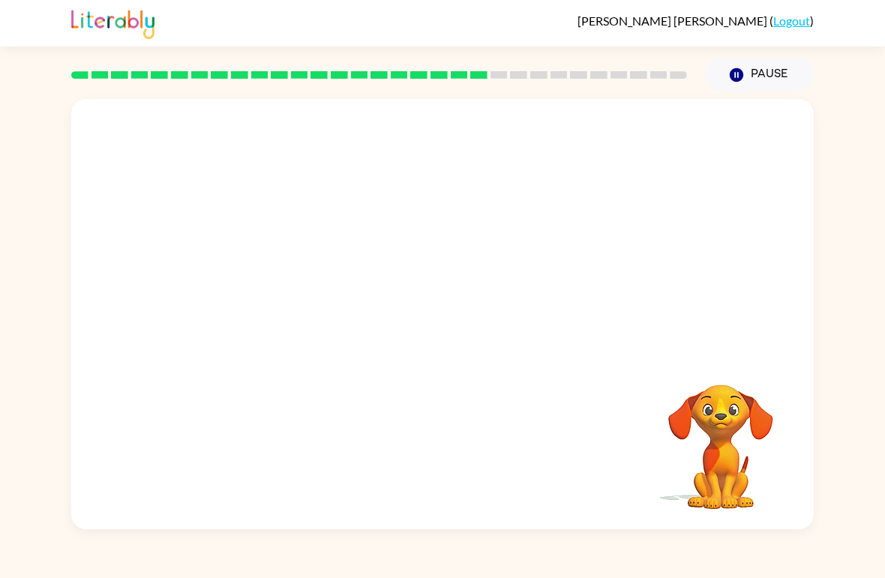
click at [324, 123] on video "Your browser must support playing .mp4 files to use Literably. Please try using…" at bounding box center [442, 226] width 742 height 254
click at [463, 310] on div at bounding box center [442, 322] width 96 height 55
click at [449, 319] on icon "button" at bounding box center [443, 322] width 26 height 26
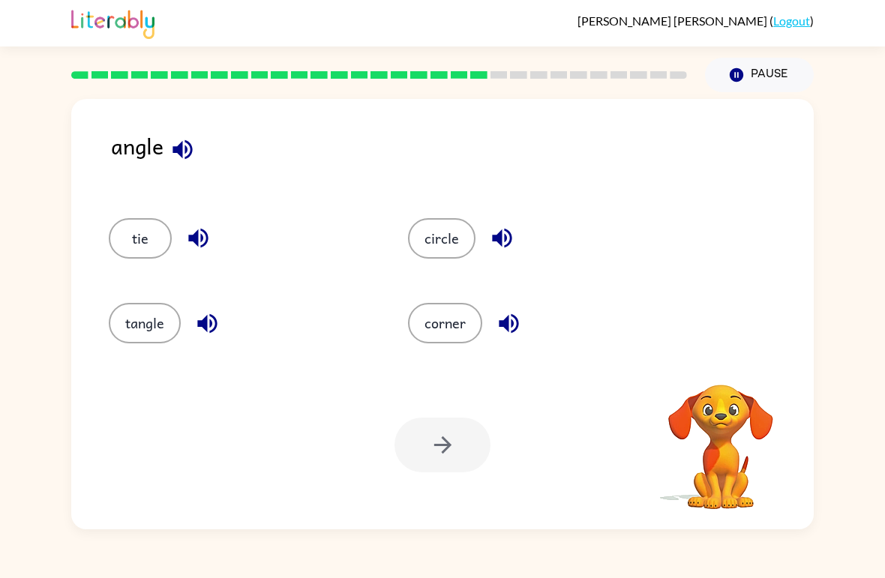
click at [187, 149] on icon "button" at bounding box center [181, 148] width 19 height 19
click at [183, 151] on icon "button" at bounding box center [182, 149] width 26 height 26
click at [178, 316] on button "tangle" at bounding box center [145, 323] width 72 height 40
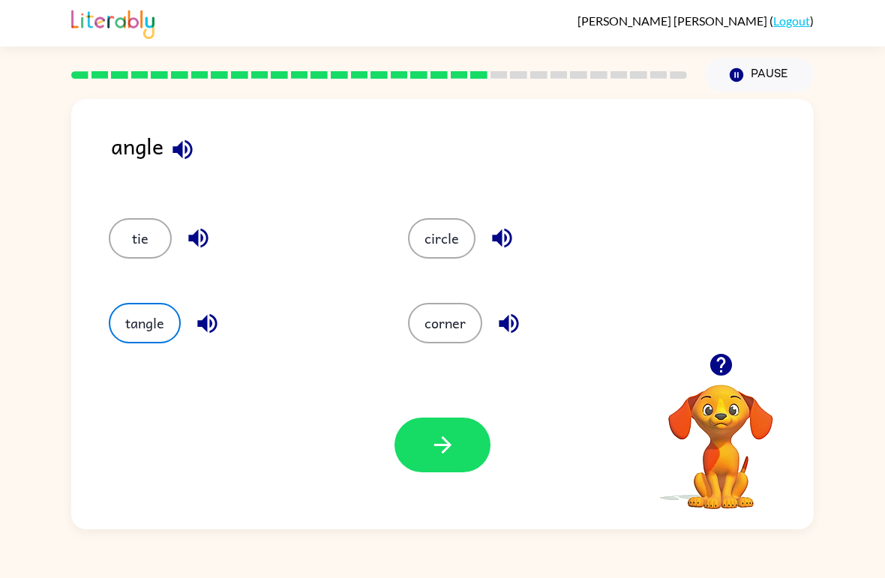
click at [451, 441] on icon "button" at bounding box center [443, 445] width 26 height 26
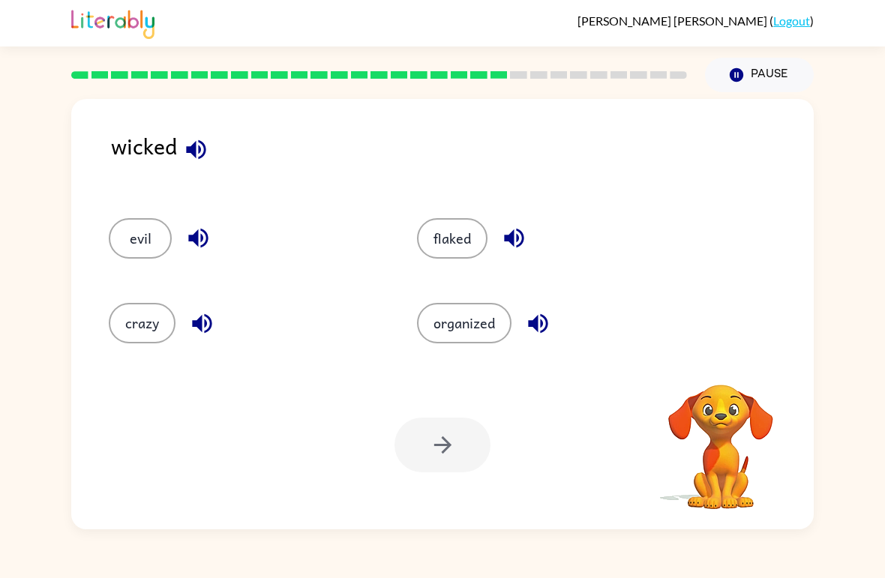
click at [209, 162] on icon "button" at bounding box center [196, 149] width 26 height 26
click at [138, 325] on button "crazy" at bounding box center [142, 323] width 67 height 40
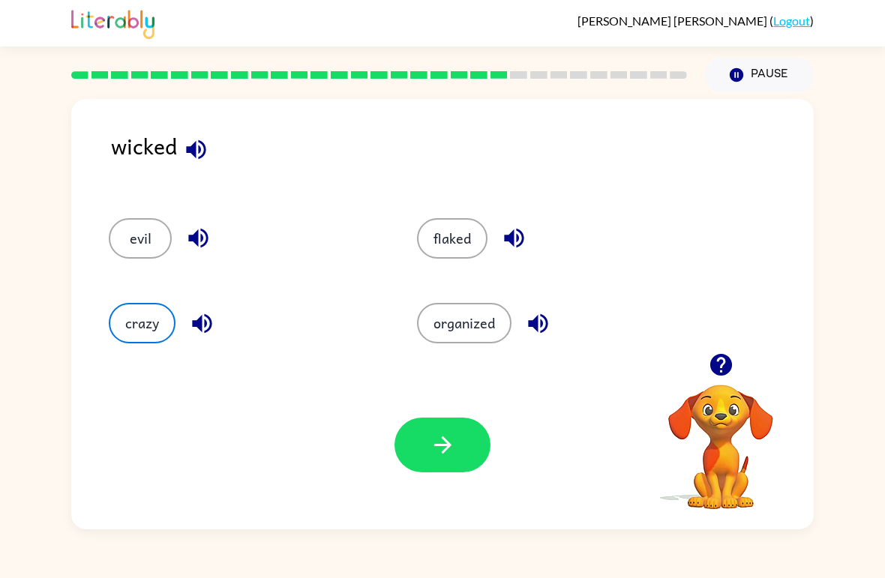
click at [464, 456] on button "button" at bounding box center [442, 445] width 96 height 55
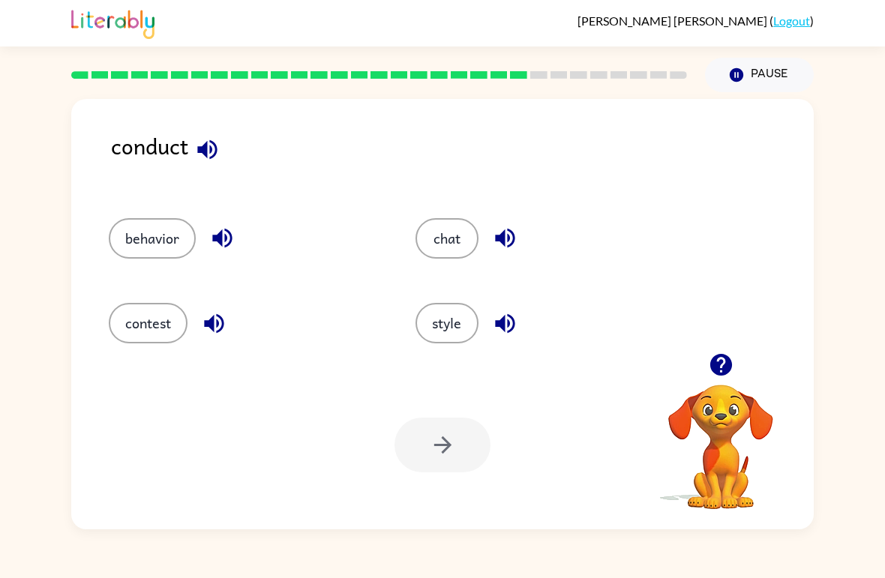
click at [217, 151] on icon "button" at bounding box center [206, 148] width 19 height 19
click at [148, 316] on button "contest" at bounding box center [148, 323] width 79 height 40
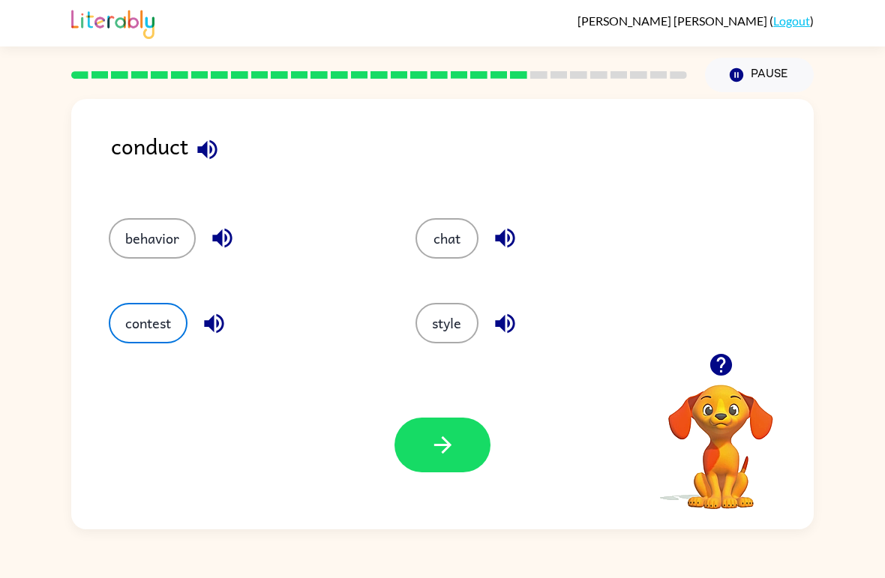
click at [466, 451] on button "button" at bounding box center [442, 445] width 96 height 55
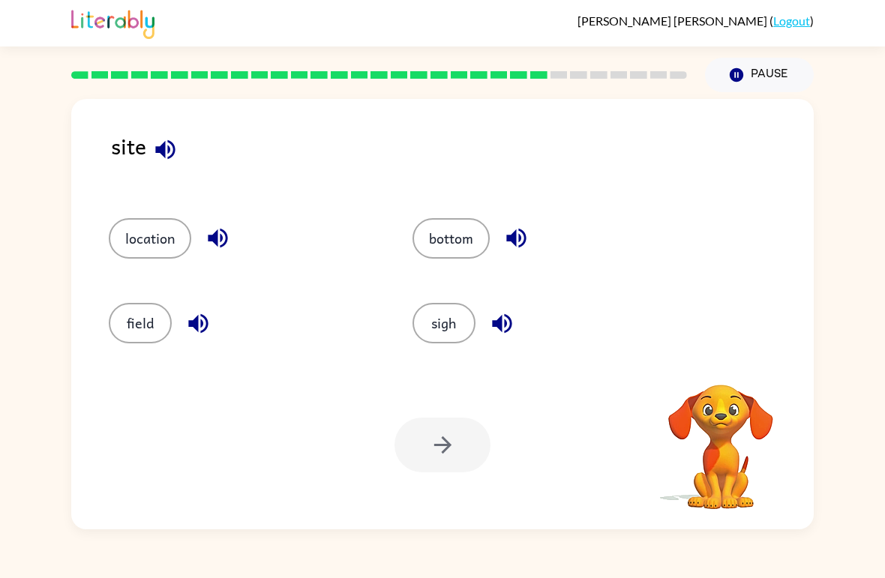
click at [166, 157] on icon "button" at bounding box center [165, 149] width 26 height 26
click at [126, 324] on button "field" at bounding box center [140, 323] width 63 height 40
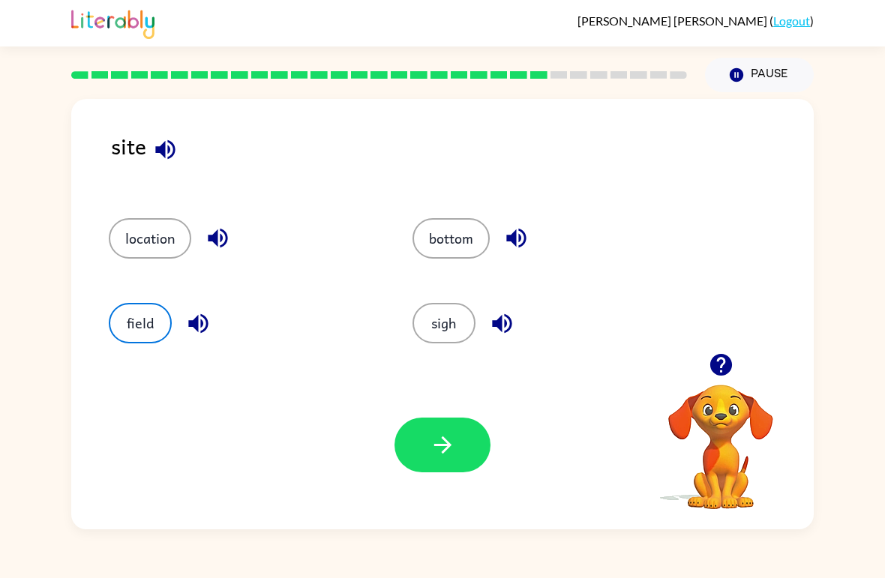
click at [435, 459] on button "button" at bounding box center [442, 445] width 96 height 55
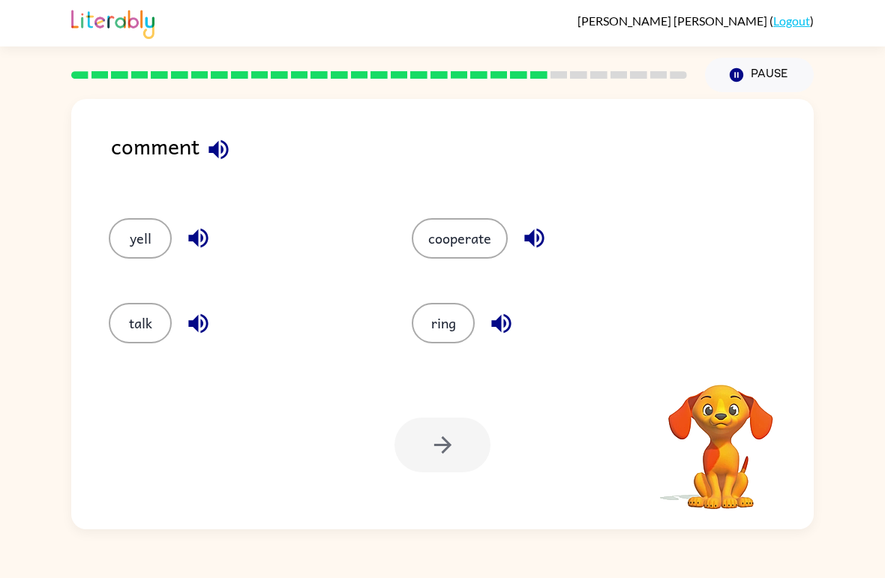
click at [455, 444] on div at bounding box center [442, 445] width 96 height 55
click at [130, 325] on button "talk" at bounding box center [140, 323] width 63 height 40
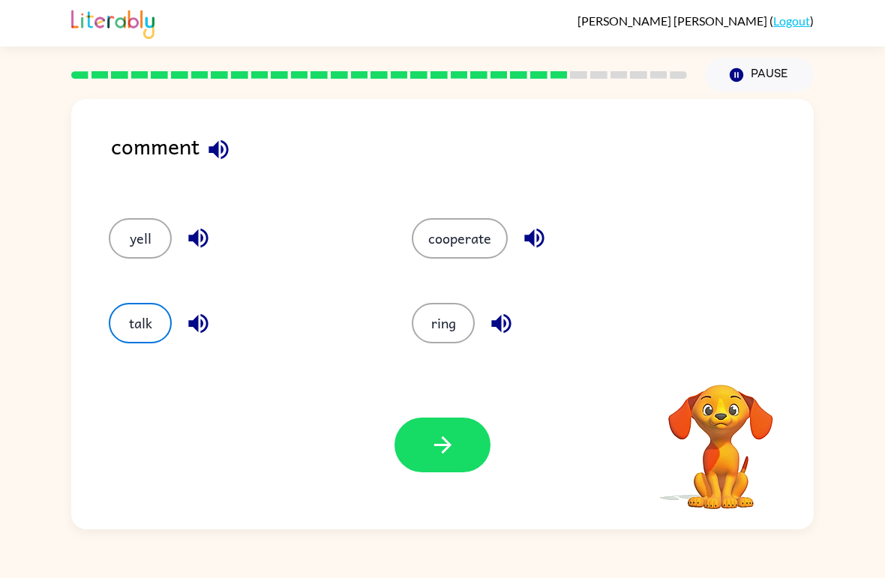
click at [461, 442] on button "button" at bounding box center [442, 445] width 96 height 55
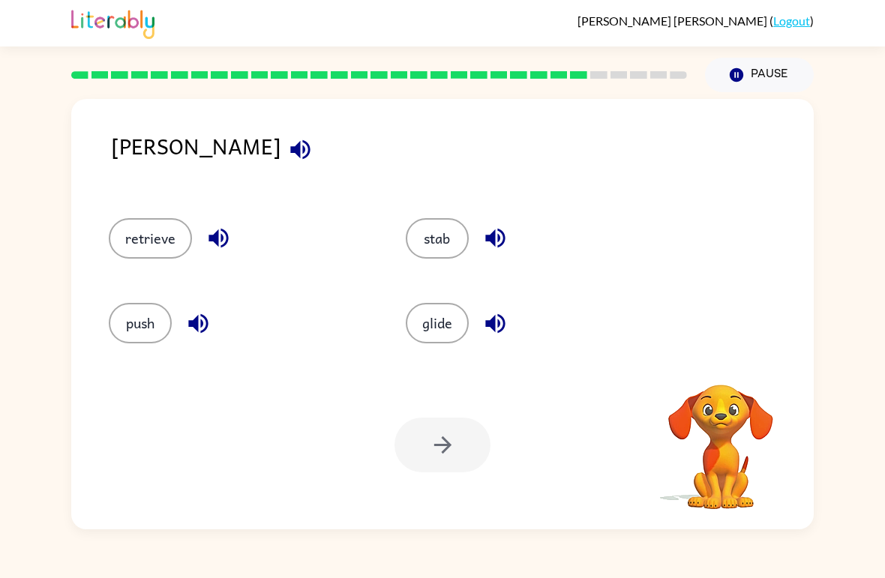
click at [290, 154] on icon "button" at bounding box center [299, 148] width 19 height 19
click at [281, 165] on button "button" at bounding box center [300, 149] width 38 height 38
click at [418, 320] on button "glide" at bounding box center [437, 323] width 63 height 40
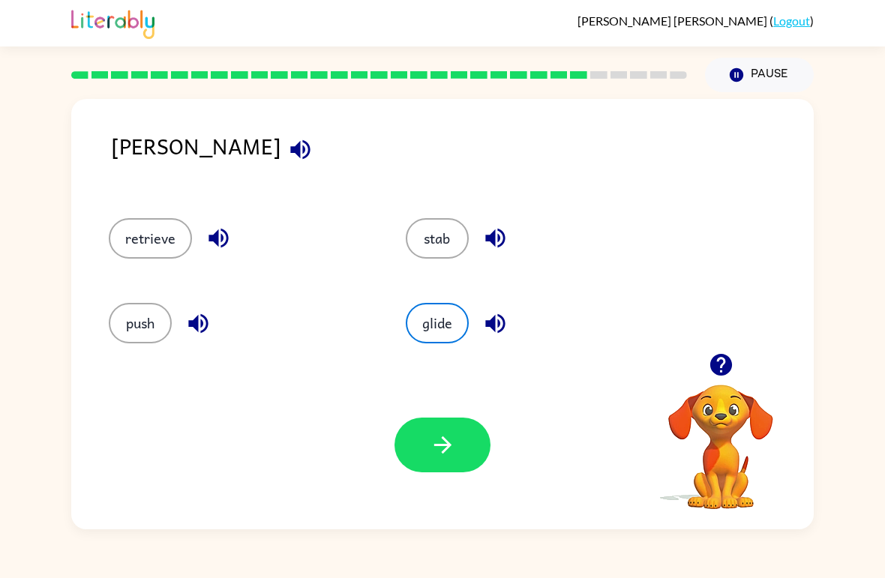
click at [444, 449] on icon "button" at bounding box center [443, 445] width 26 height 26
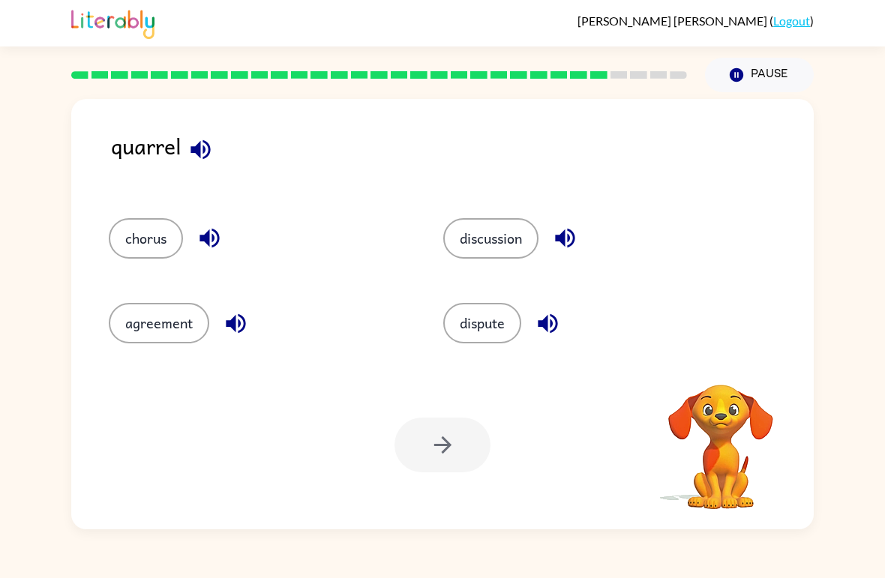
click at [469, 239] on button "discussion" at bounding box center [490, 238] width 95 height 40
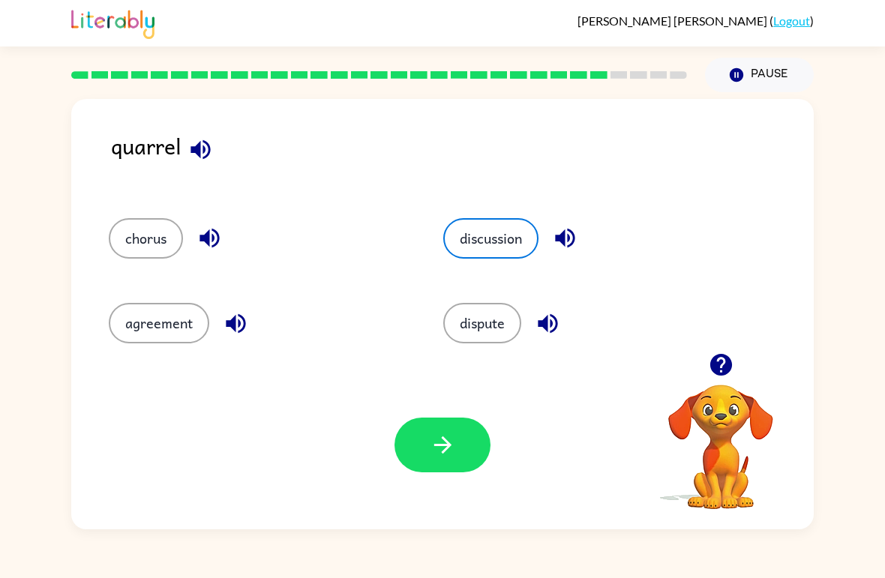
click at [430, 448] on icon "button" at bounding box center [443, 445] width 26 height 26
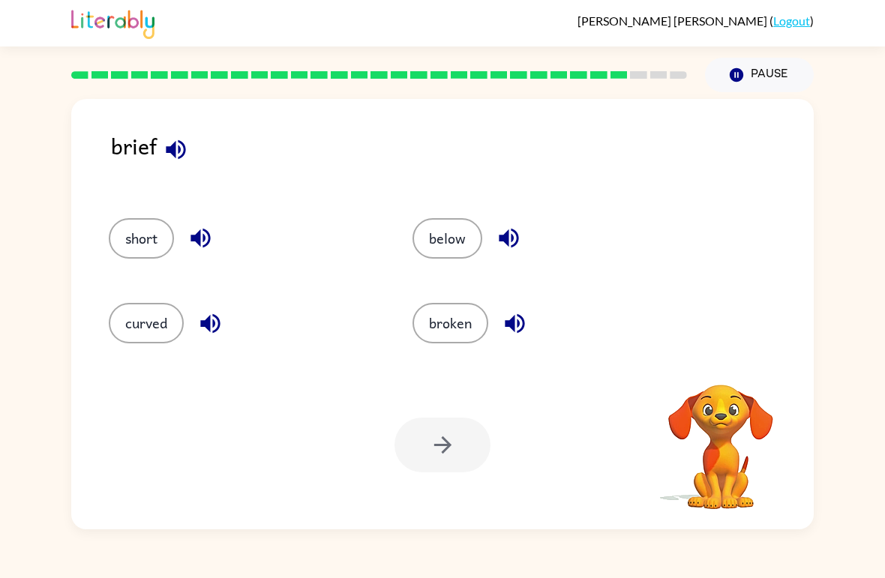
click at [146, 222] on button "short" at bounding box center [141, 238] width 65 height 40
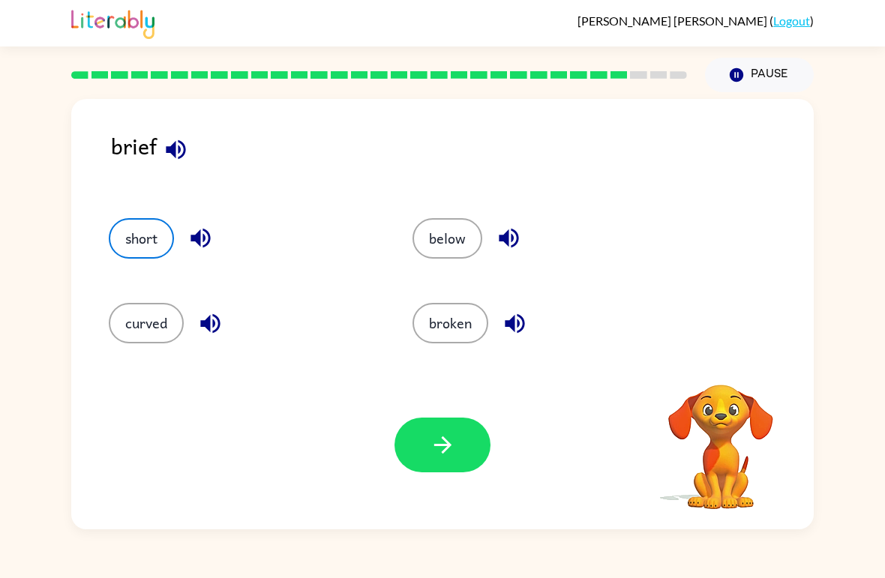
click at [418, 466] on button "button" at bounding box center [442, 445] width 96 height 55
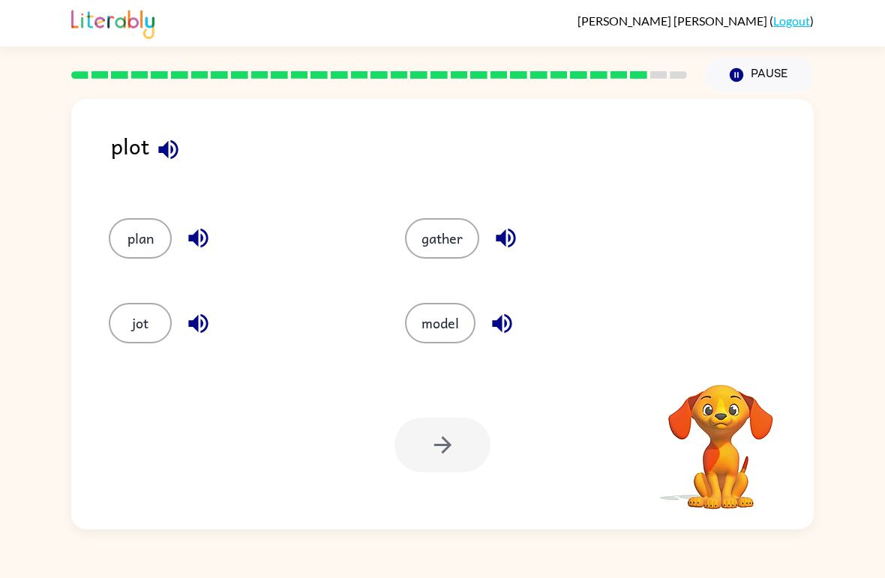
click at [144, 253] on button "plan" at bounding box center [140, 238] width 63 height 40
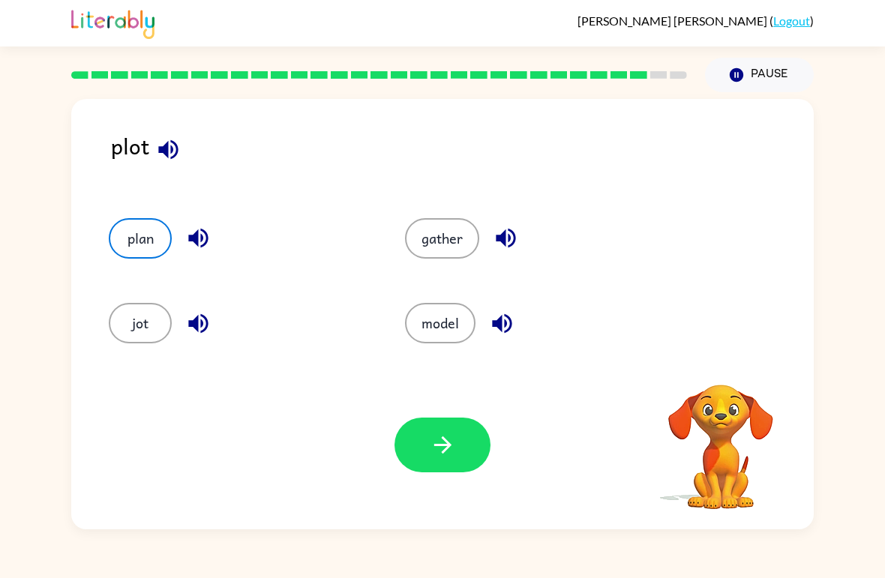
click at [426, 460] on button "button" at bounding box center [442, 445] width 96 height 55
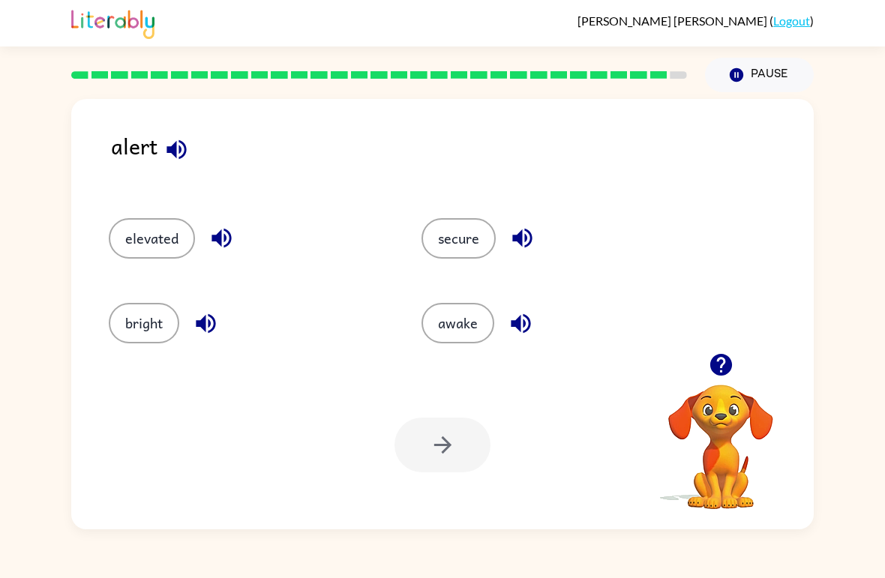
click at [130, 319] on button "bright" at bounding box center [144, 323] width 70 height 40
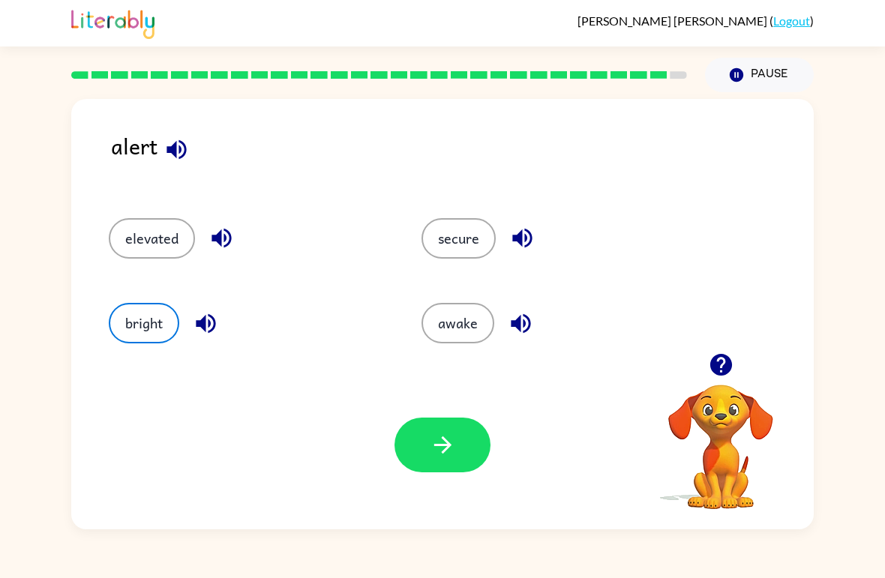
click at [453, 465] on button "button" at bounding box center [442, 445] width 96 height 55
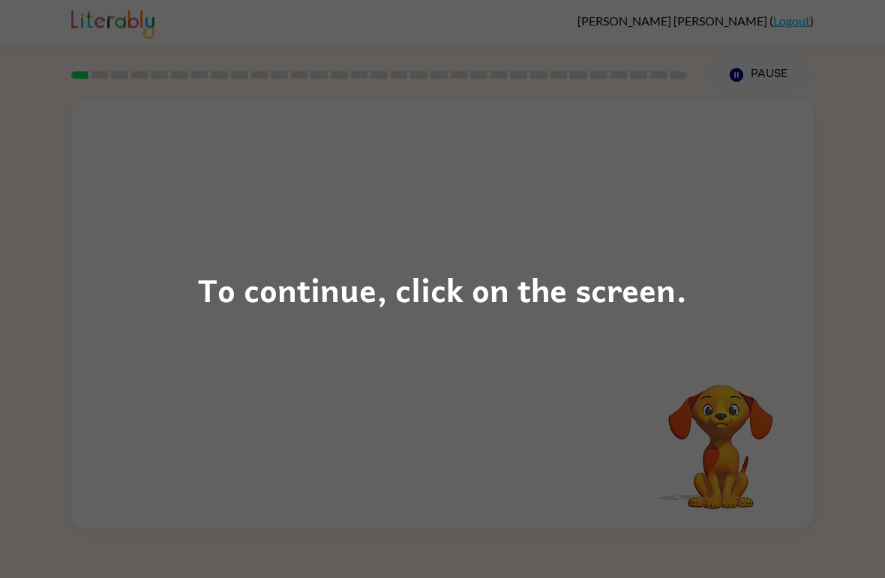
click at [574, 277] on div "To continue, click on the screen." at bounding box center [442, 289] width 489 height 51
